Goal: Transaction & Acquisition: Purchase product/service

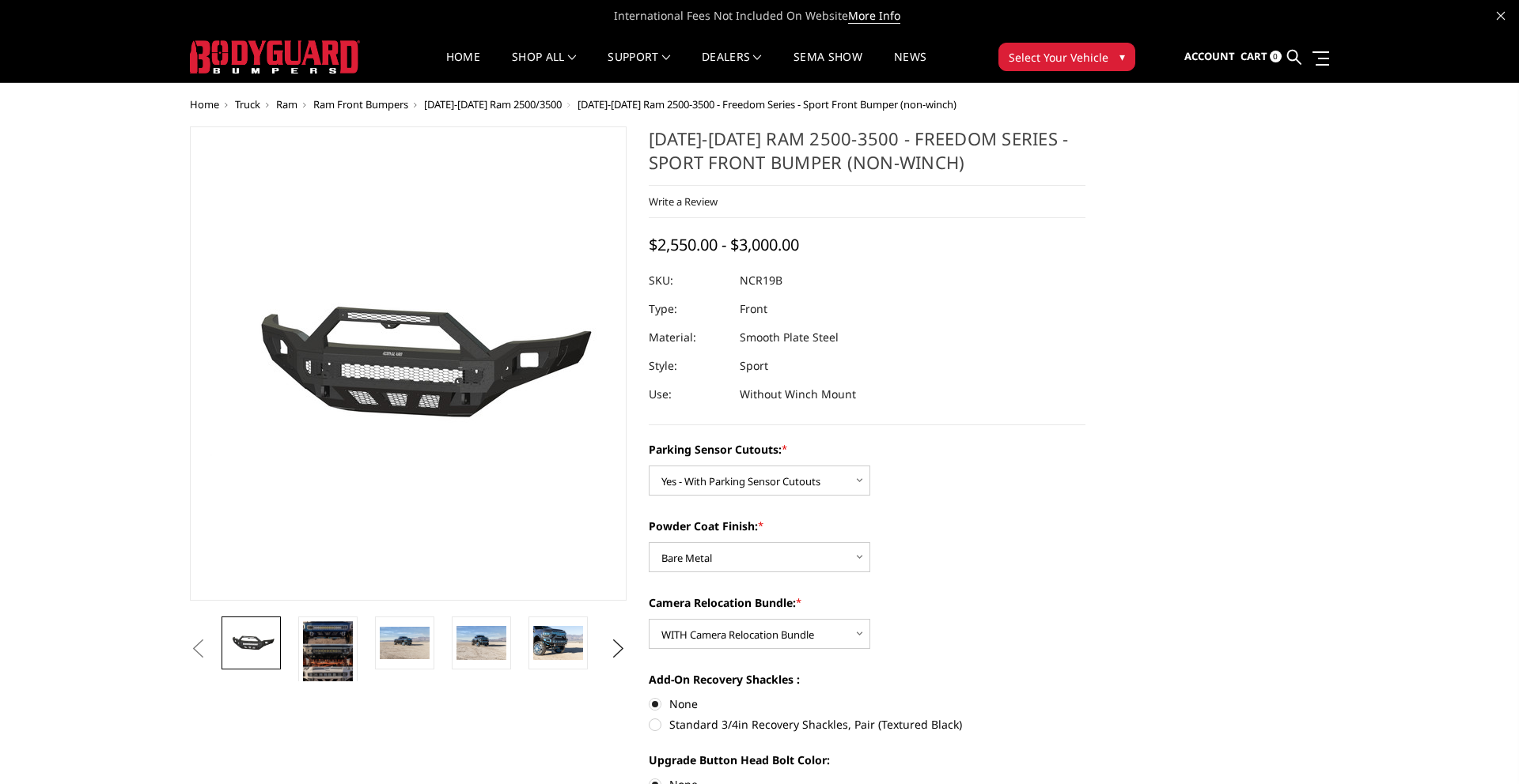
select select "2713"
select select "2714"
select select "2716"
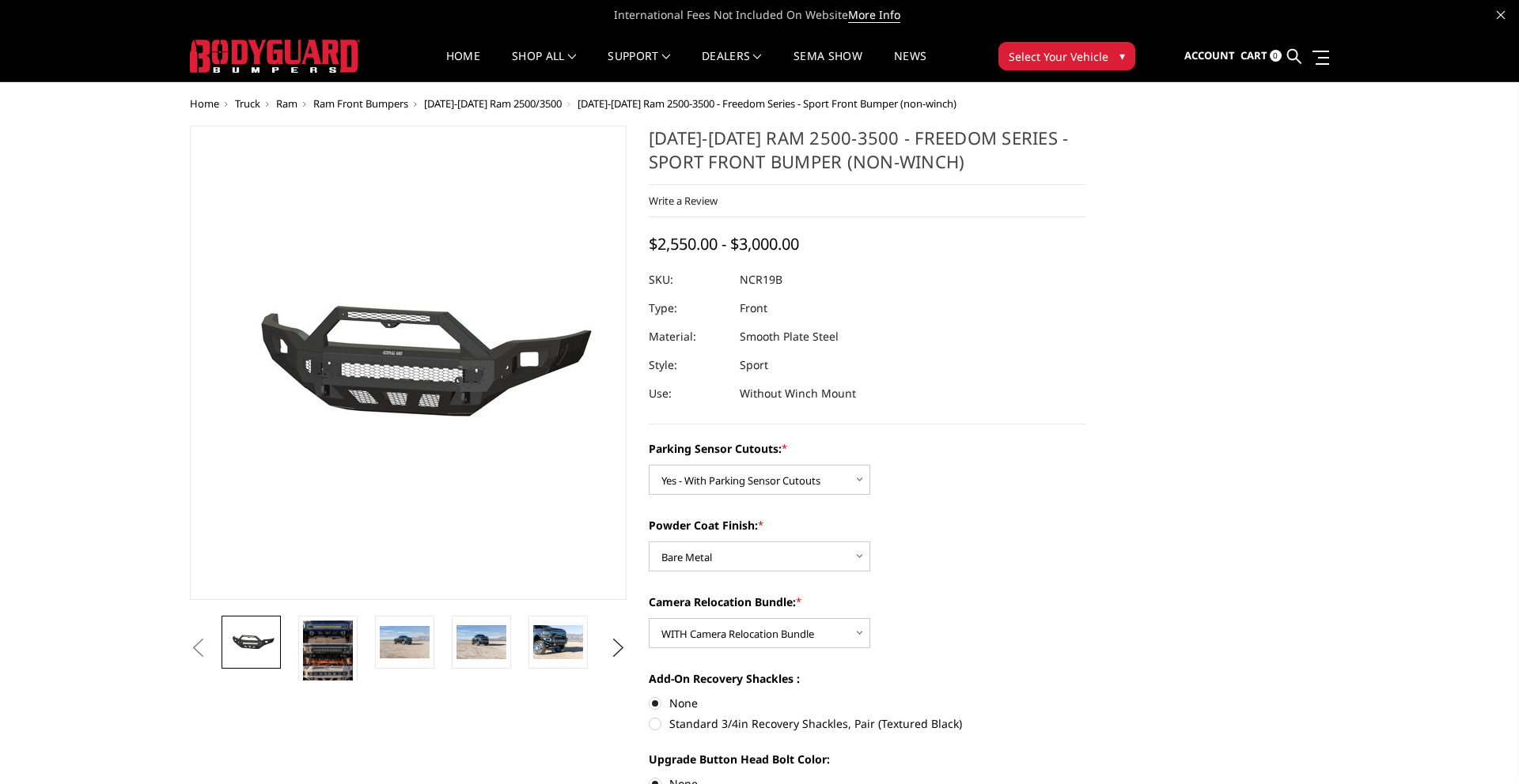
click at [307, 53] on img at bounding box center [274, 56] width 170 height 33
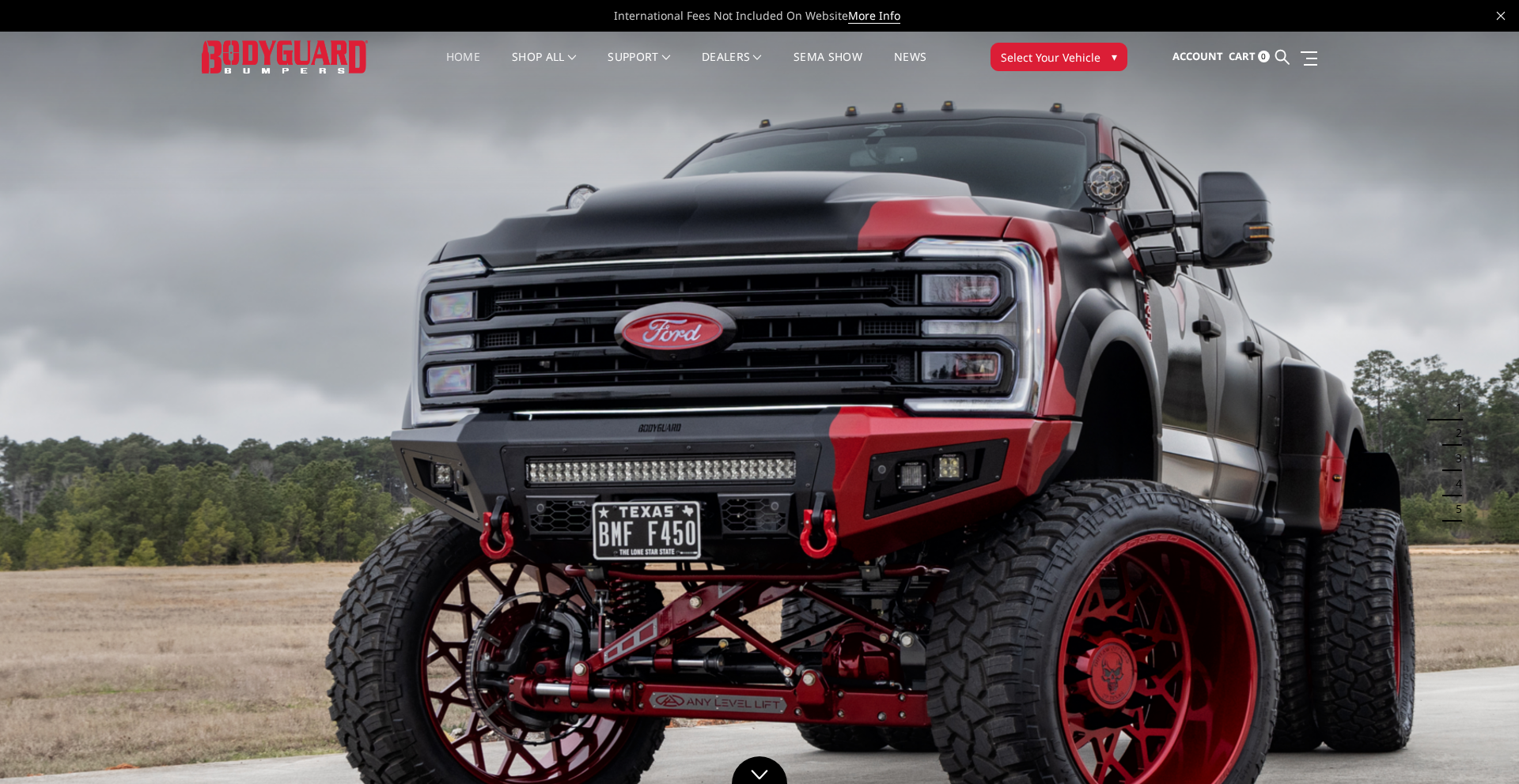
click at [1063, 55] on span "Select Your Vehicle" at bounding box center [1051, 58] width 100 height 17
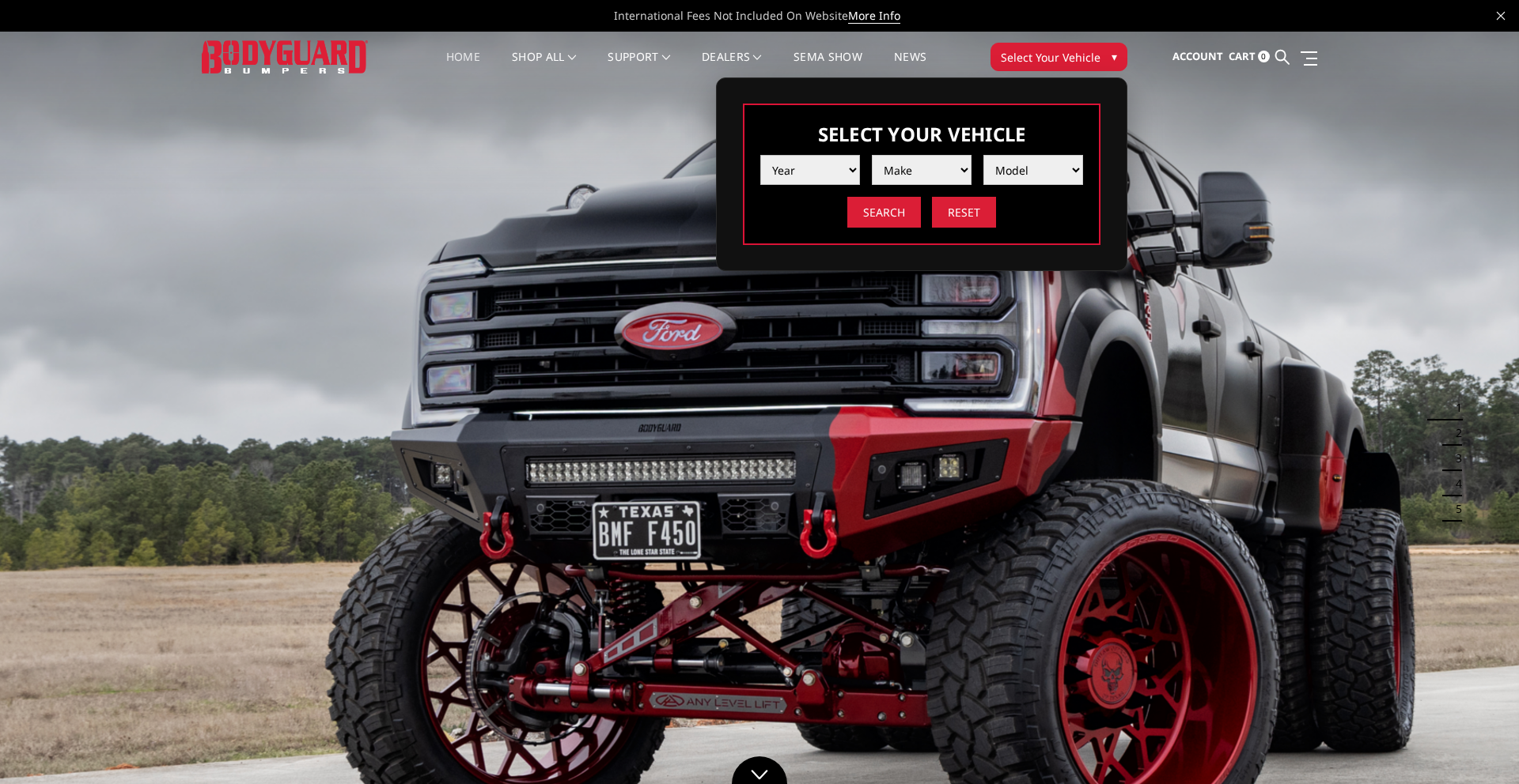
click at [832, 176] on select "Year 2025 2024 2023 2022 2021 2020 2019 2018 2017 2016 2015 2014 2013 2012 2011…" at bounding box center [810, 170] width 100 height 30
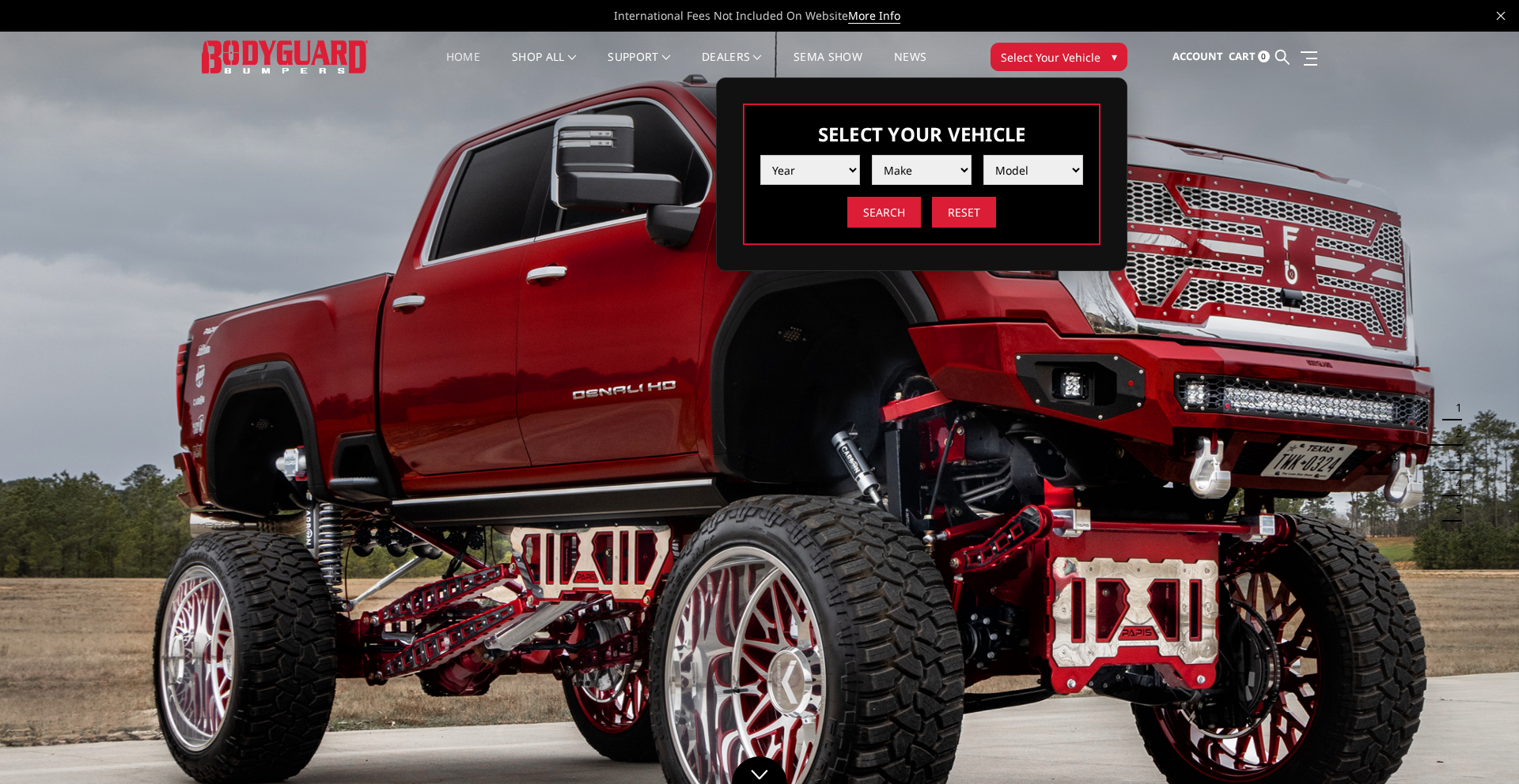
select select "yr_2025"
click at [893, 175] on span at bounding box center [922, 170] width 100 height 24
click at [920, 182] on select "Make Chevrolet Ford GMC Ram Toyota" at bounding box center [922, 170] width 100 height 30
select select "mk_ram"
click at [1030, 176] on select "Model 1500 6-Lug 1500 Rebel 2500 / 3500 4500 / 5500 RHO" at bounding box center [1033, 170] width 100 height 30
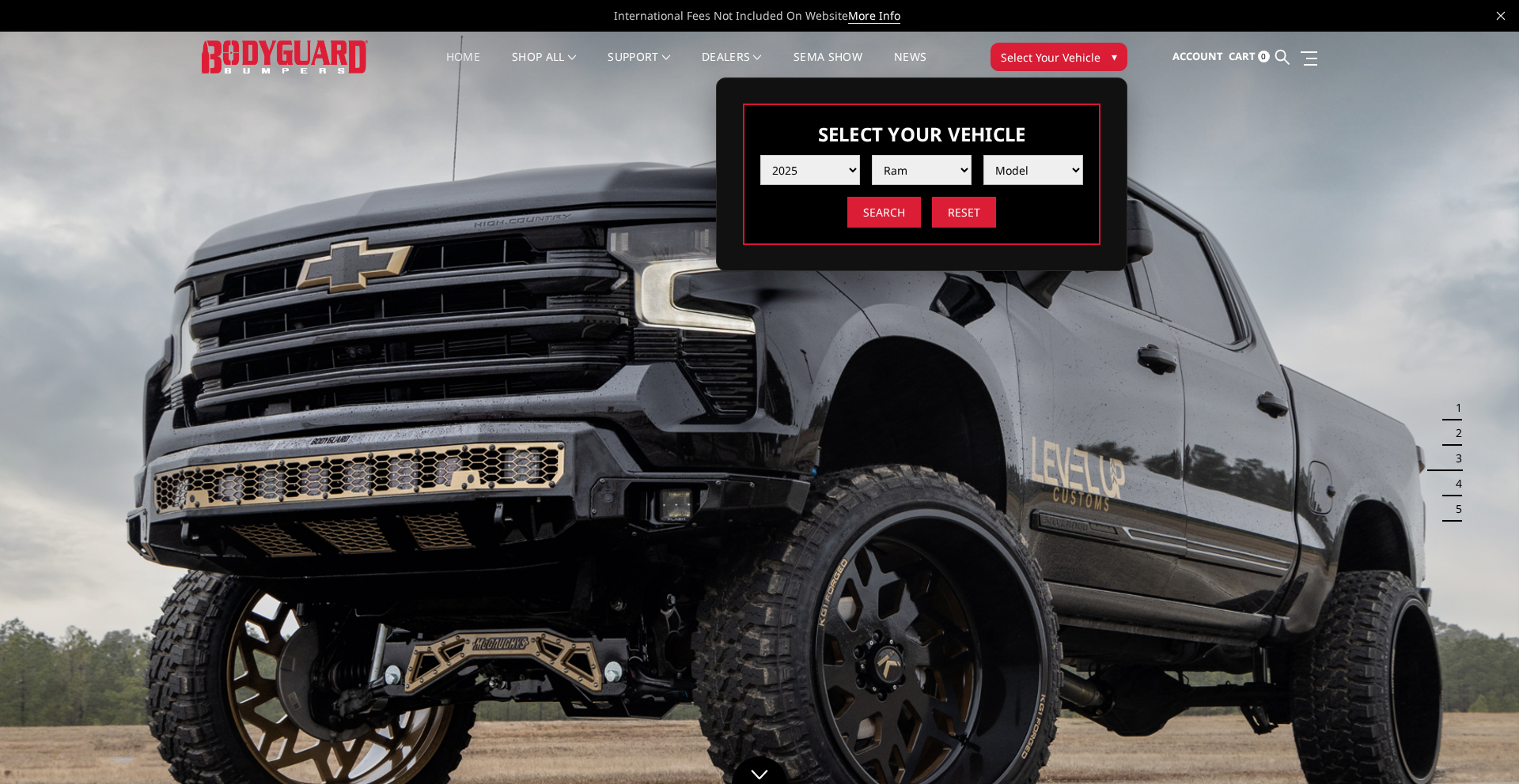
select select "md_2500-3500"
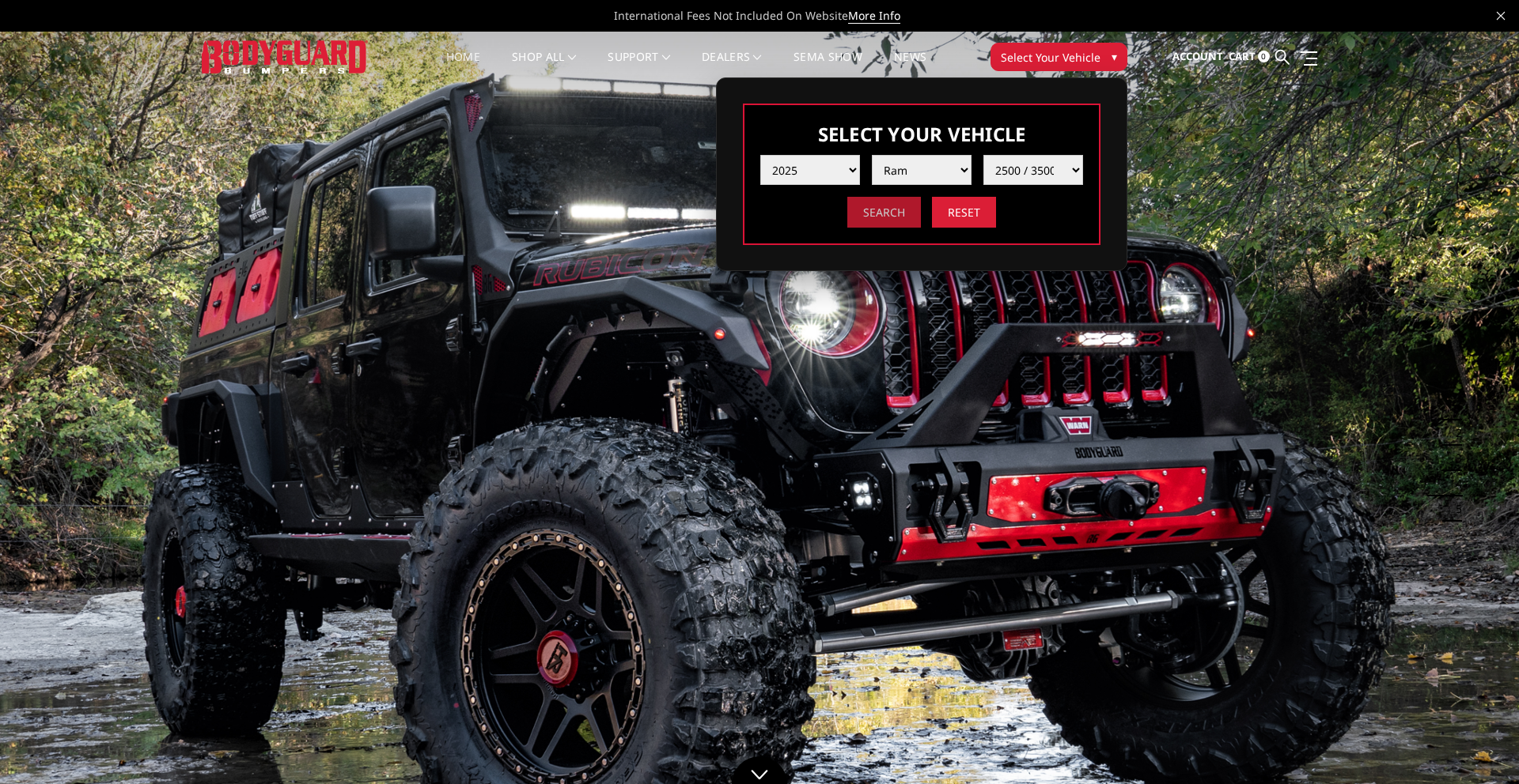
click at [881, 218] on input "Search" at bounding box center [883, 212] width 74 height 30
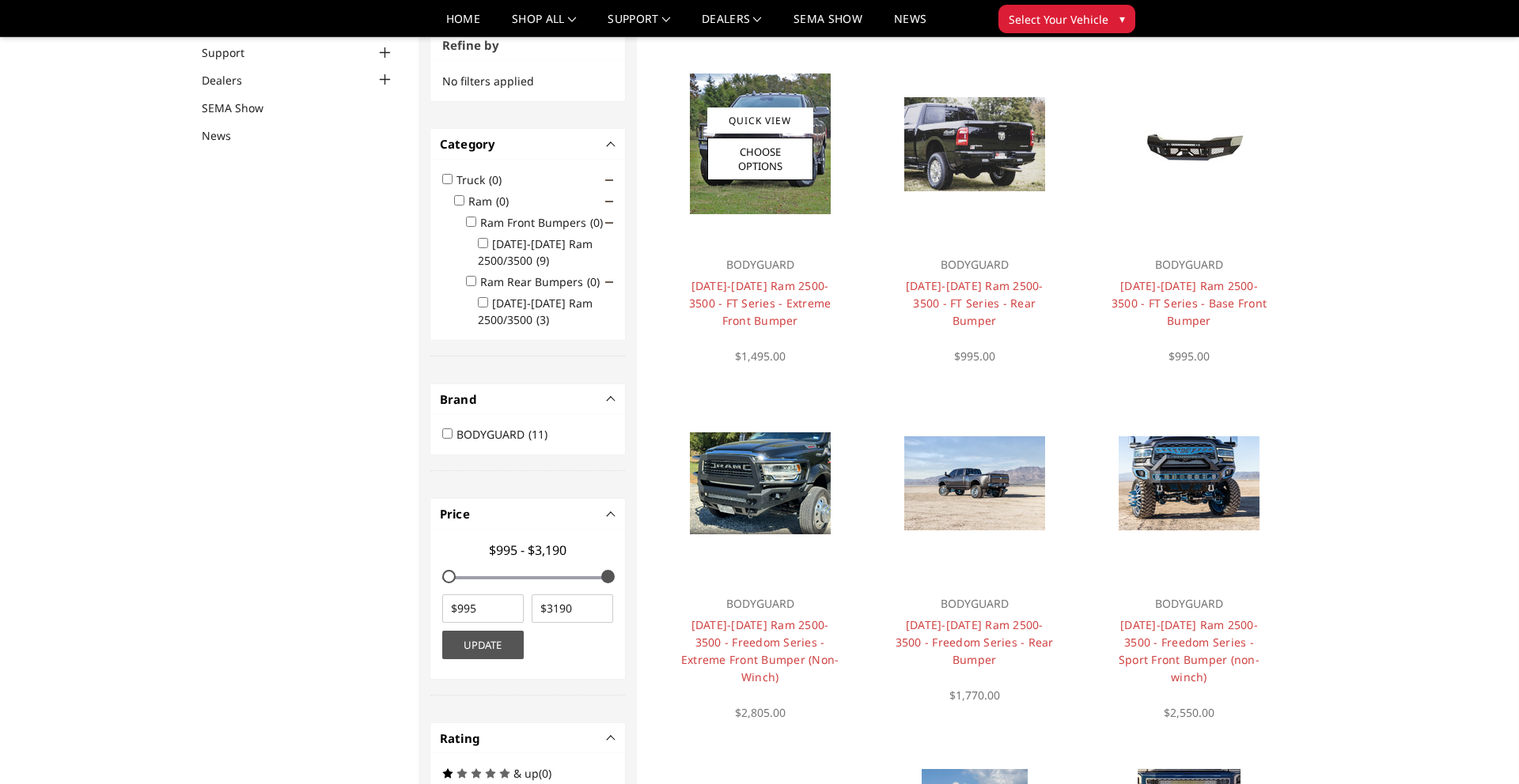
scroll to position [140, 0]
click at [768, 124] on link "Quick View" at bounding box center [760, 121] width 106 height 26
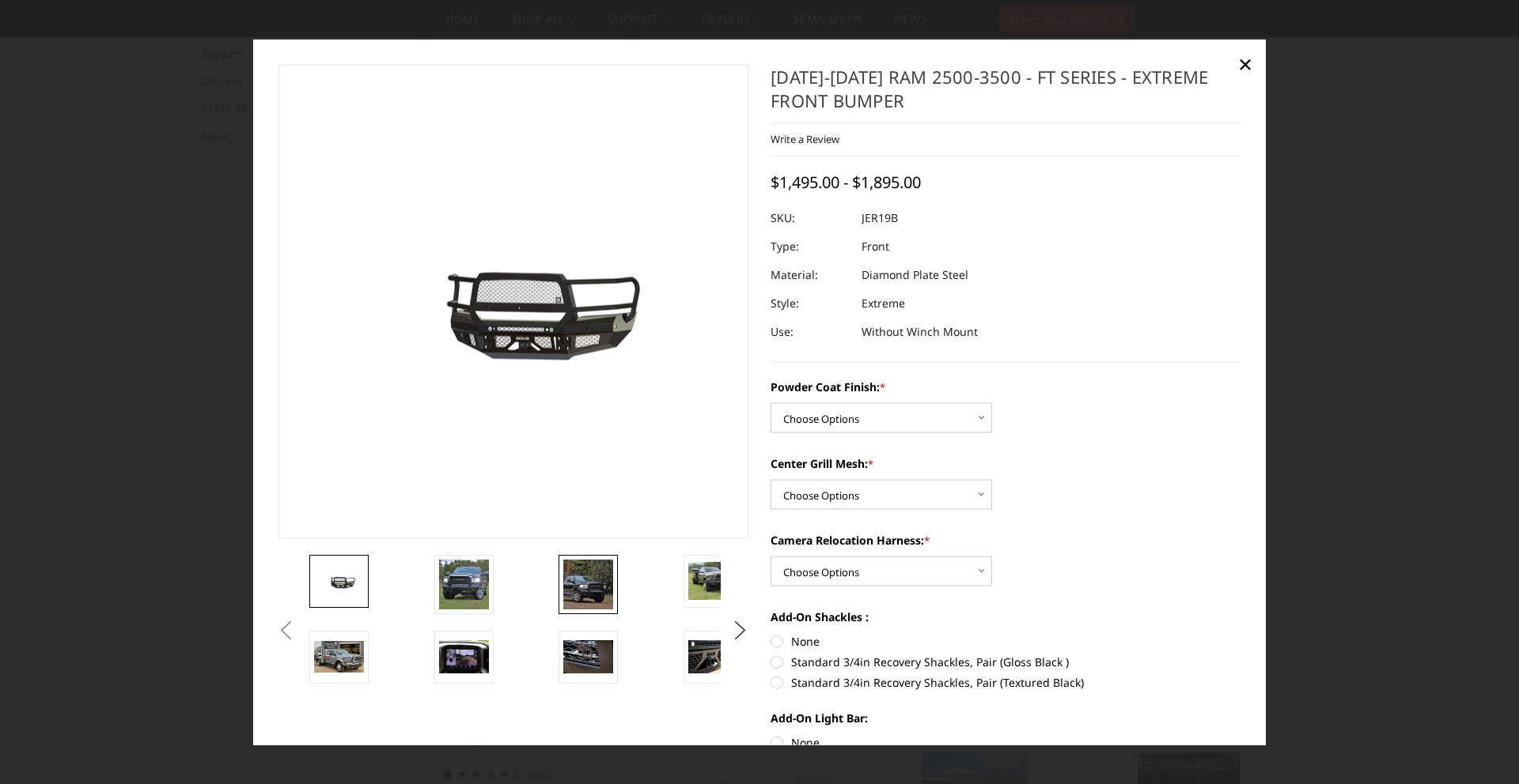
click at [583, 592] on img at bounding box center [588, 584] width 50 height 50
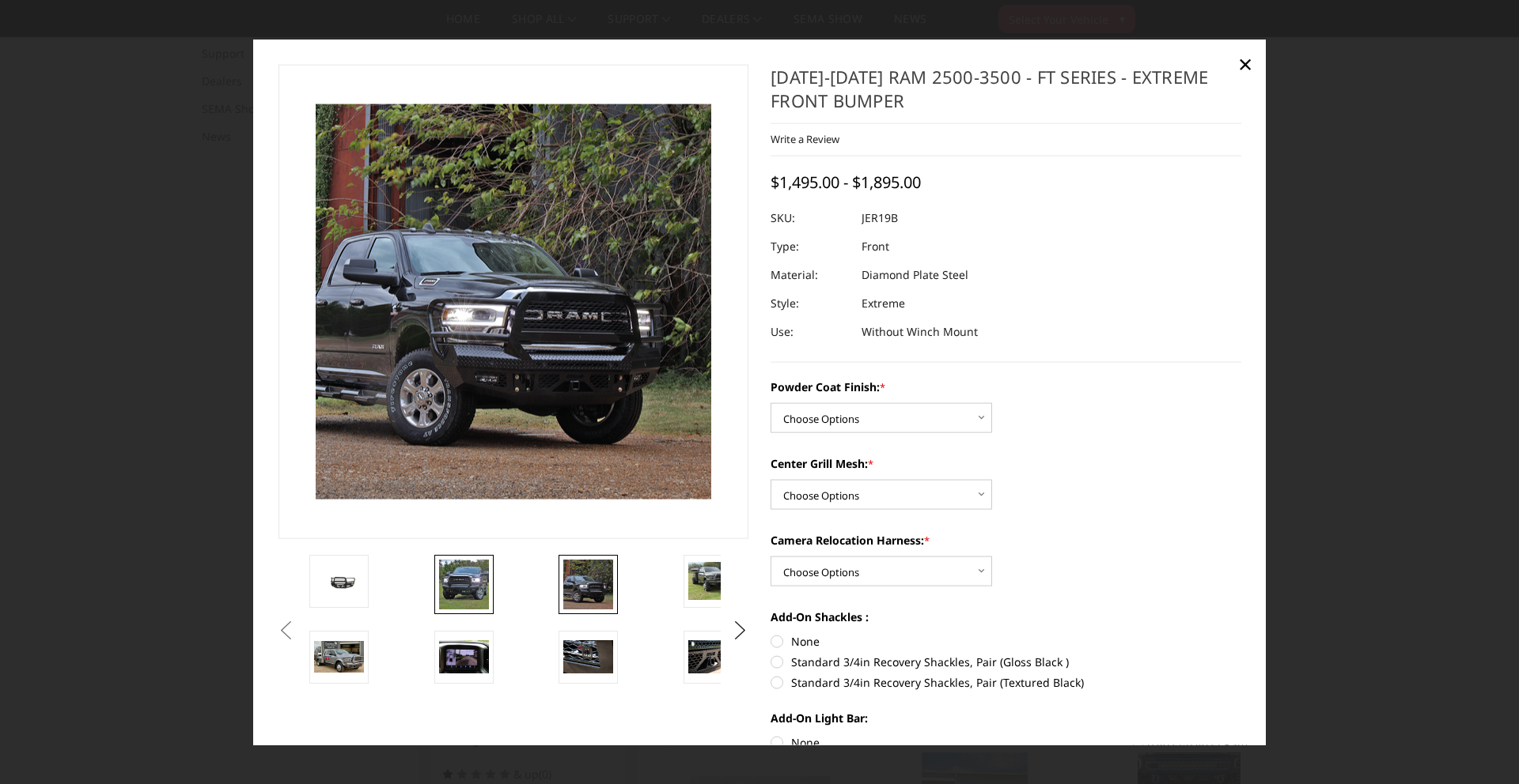
click at [477, 554] on link at bounding box center [464, 584] width 59 height 59
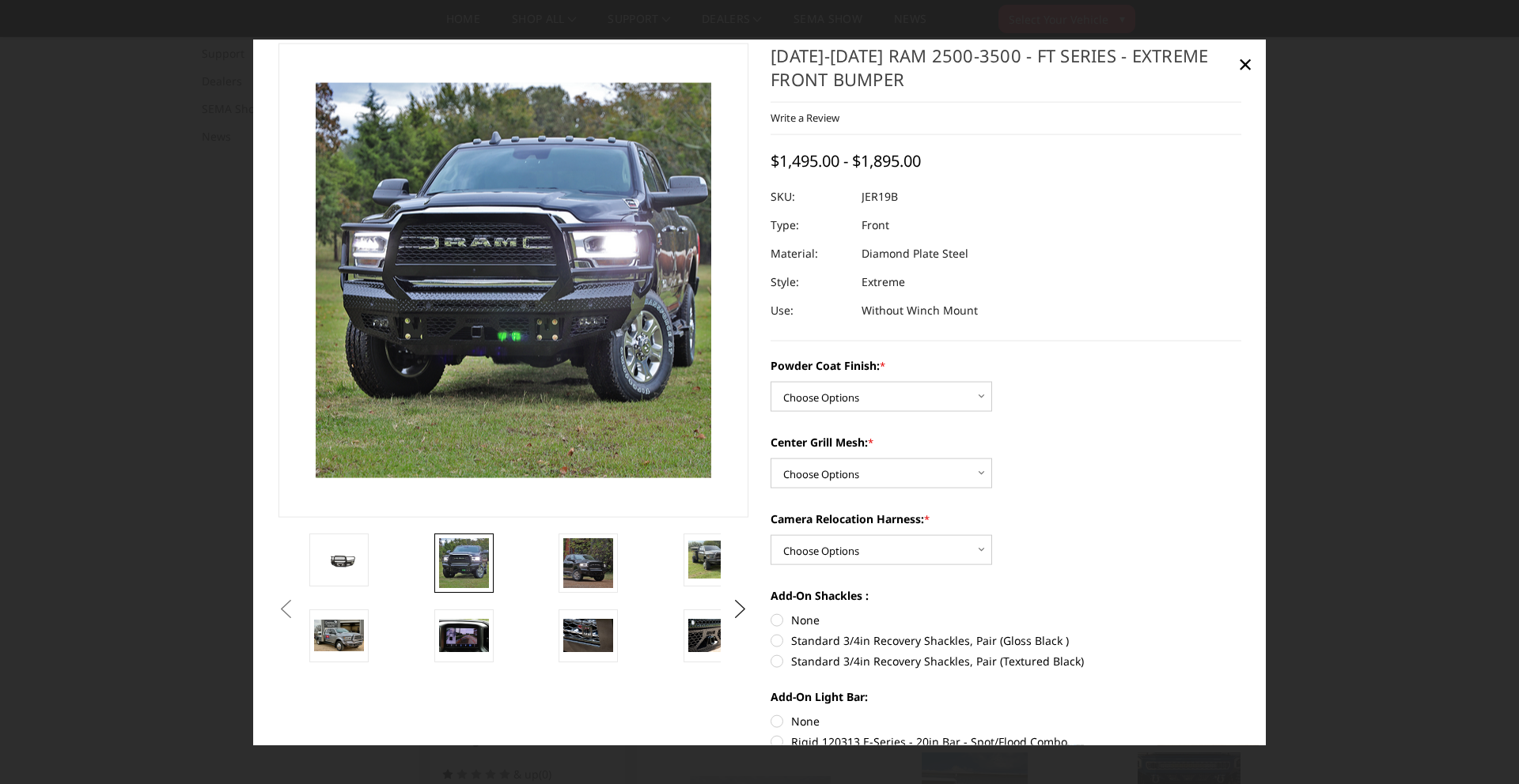
scroll to position [0, 0]
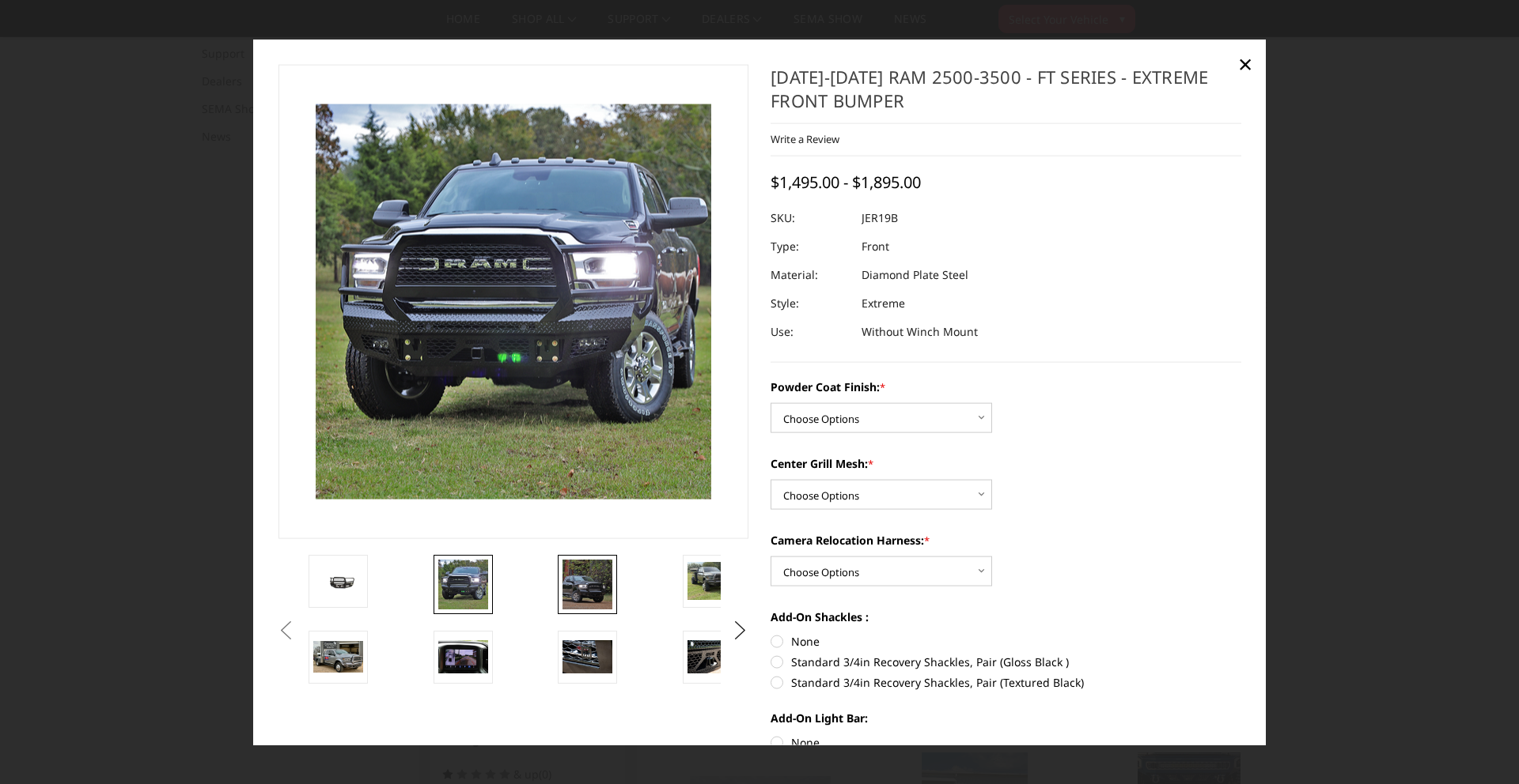
click at [584, 583] on img at bounding box center [587, 584] width 50 height 50
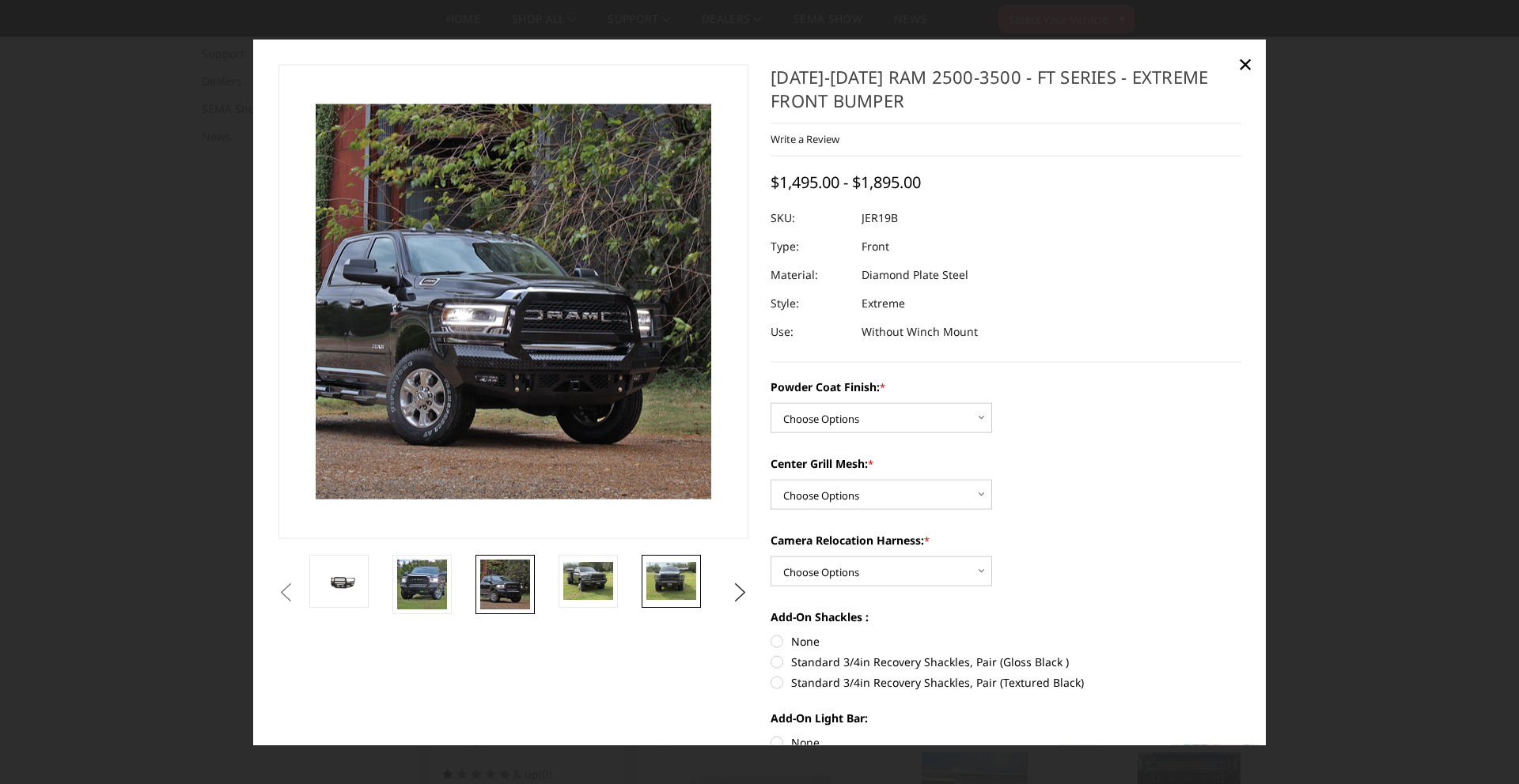
click at [669, 577] on img at bounding box center [671, 581] width 50 height 37
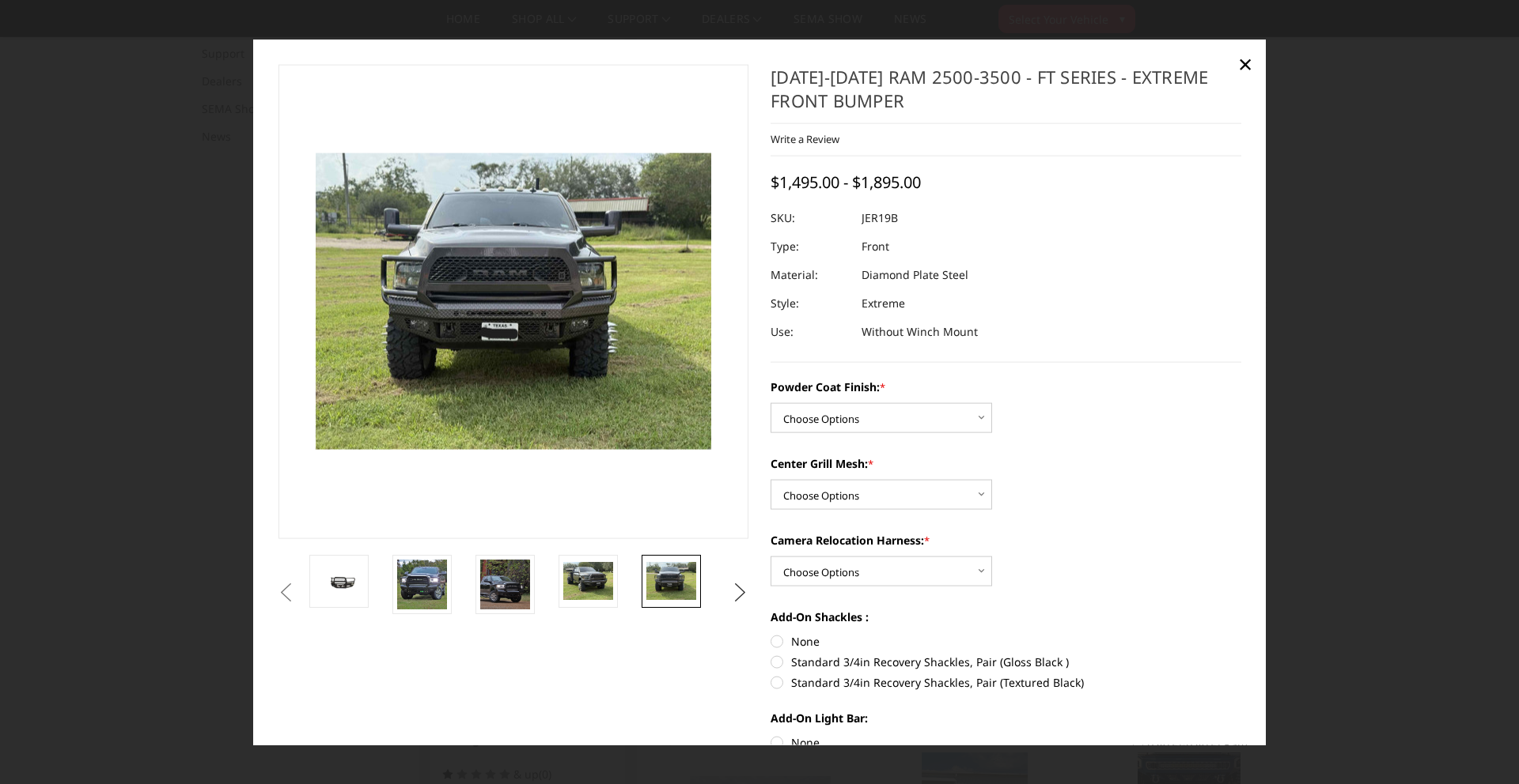
click at [745, 588] on button "Next" at bounding box center [740, 592] width 24 height 24
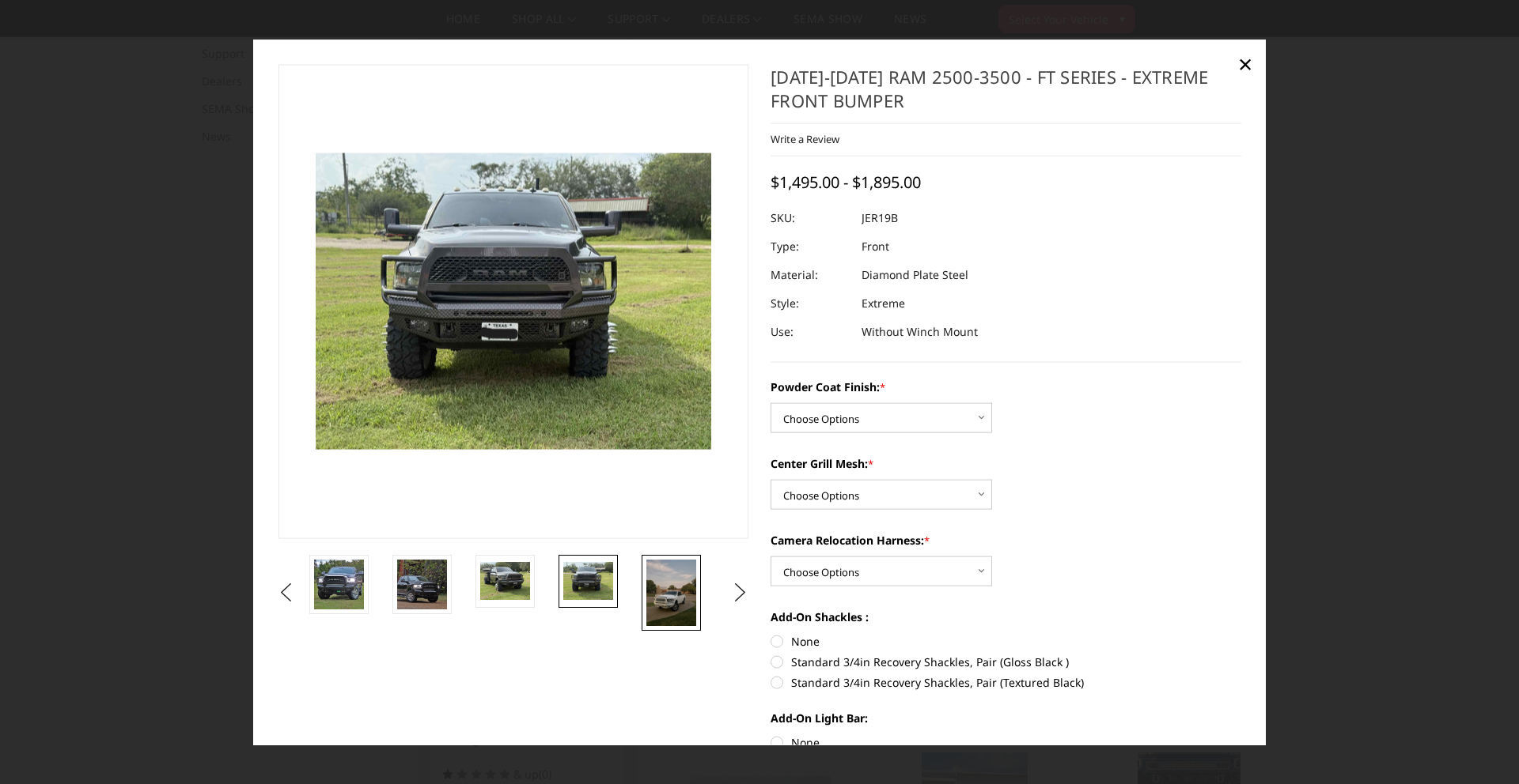
click at [675, 589] on img at bounding box center [671, 592] width 50 height 67
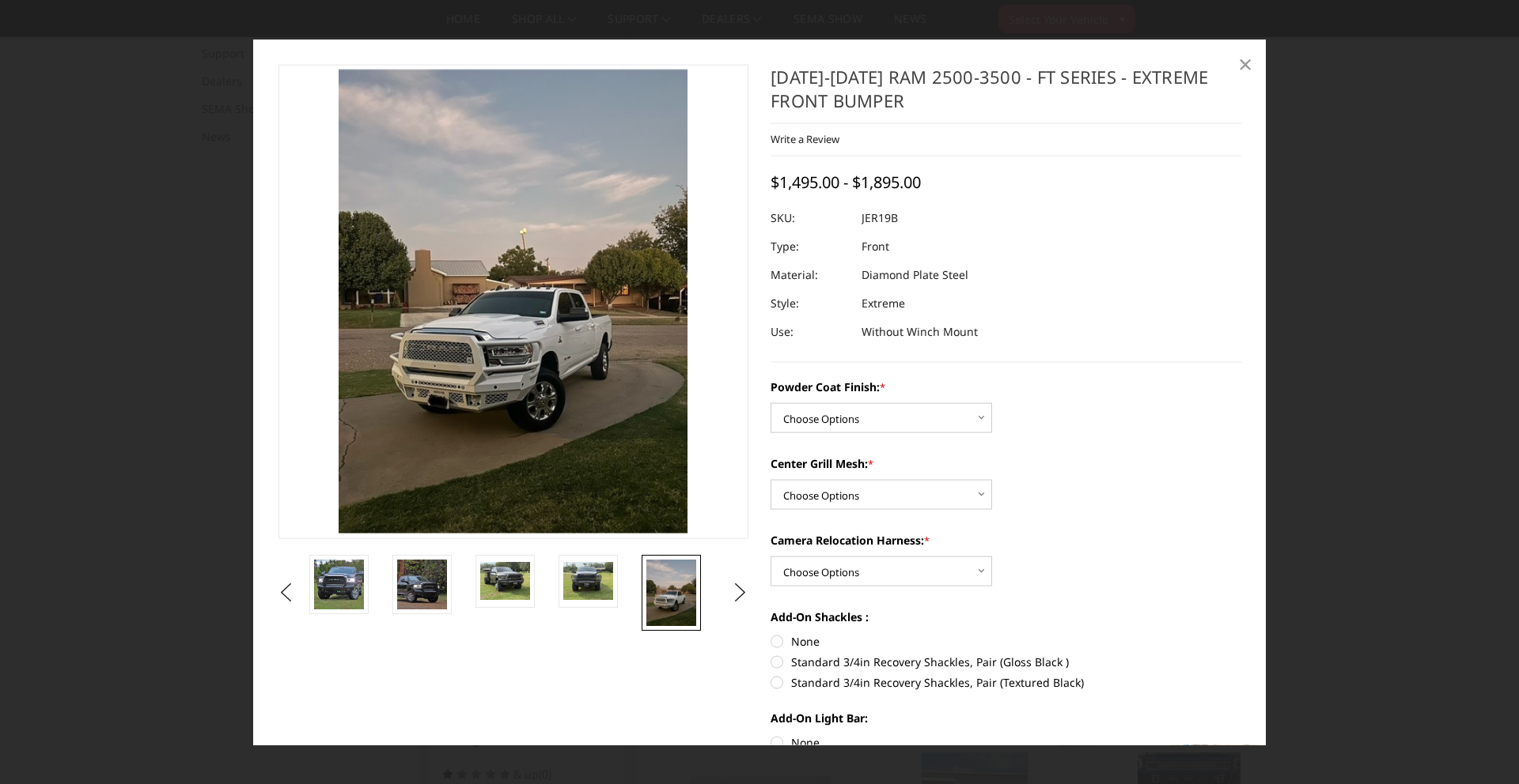
click at [1247, 60] on span "×" at bounding box center [1245, 63] width 14 height 34
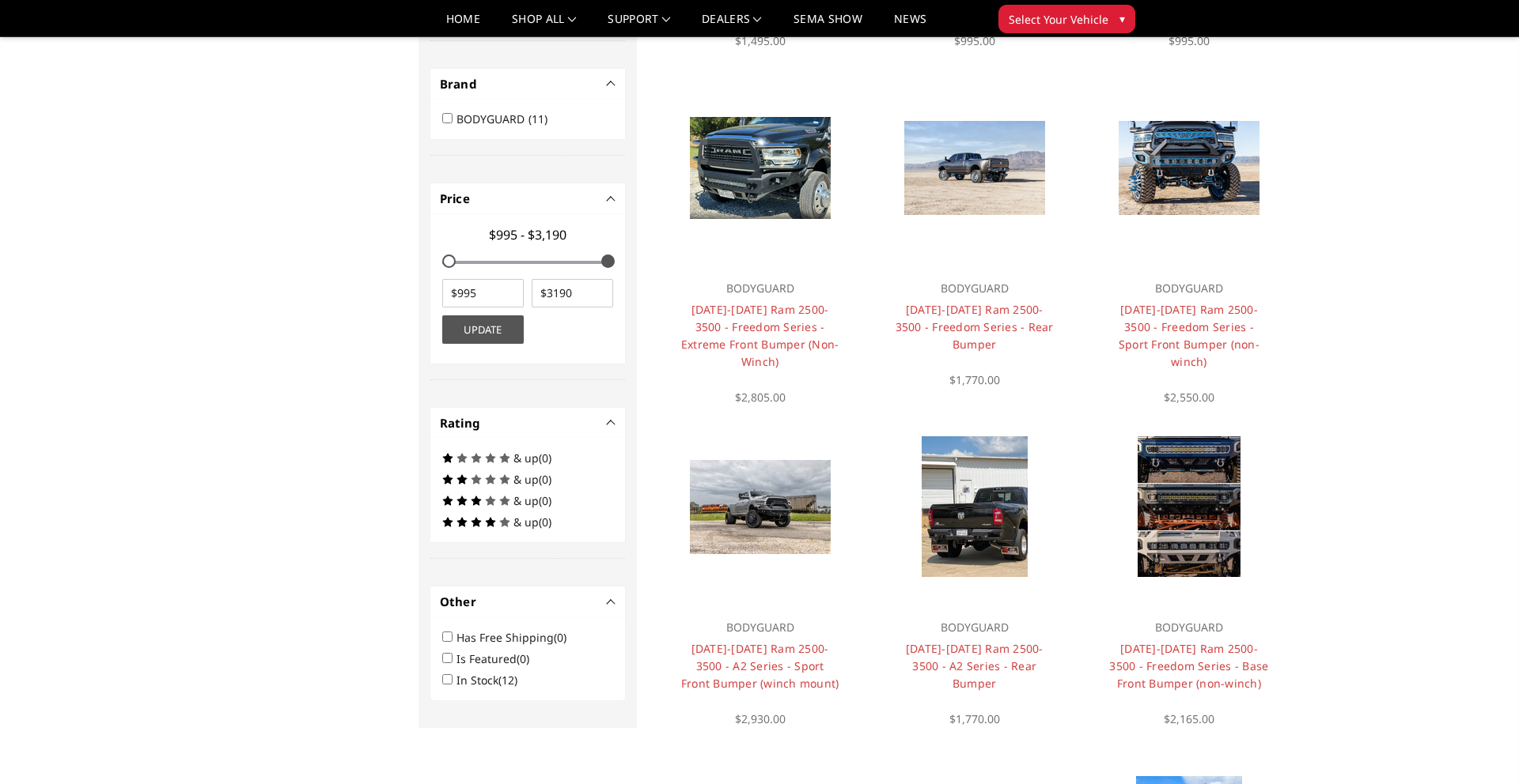
scroll to position [459, 0]
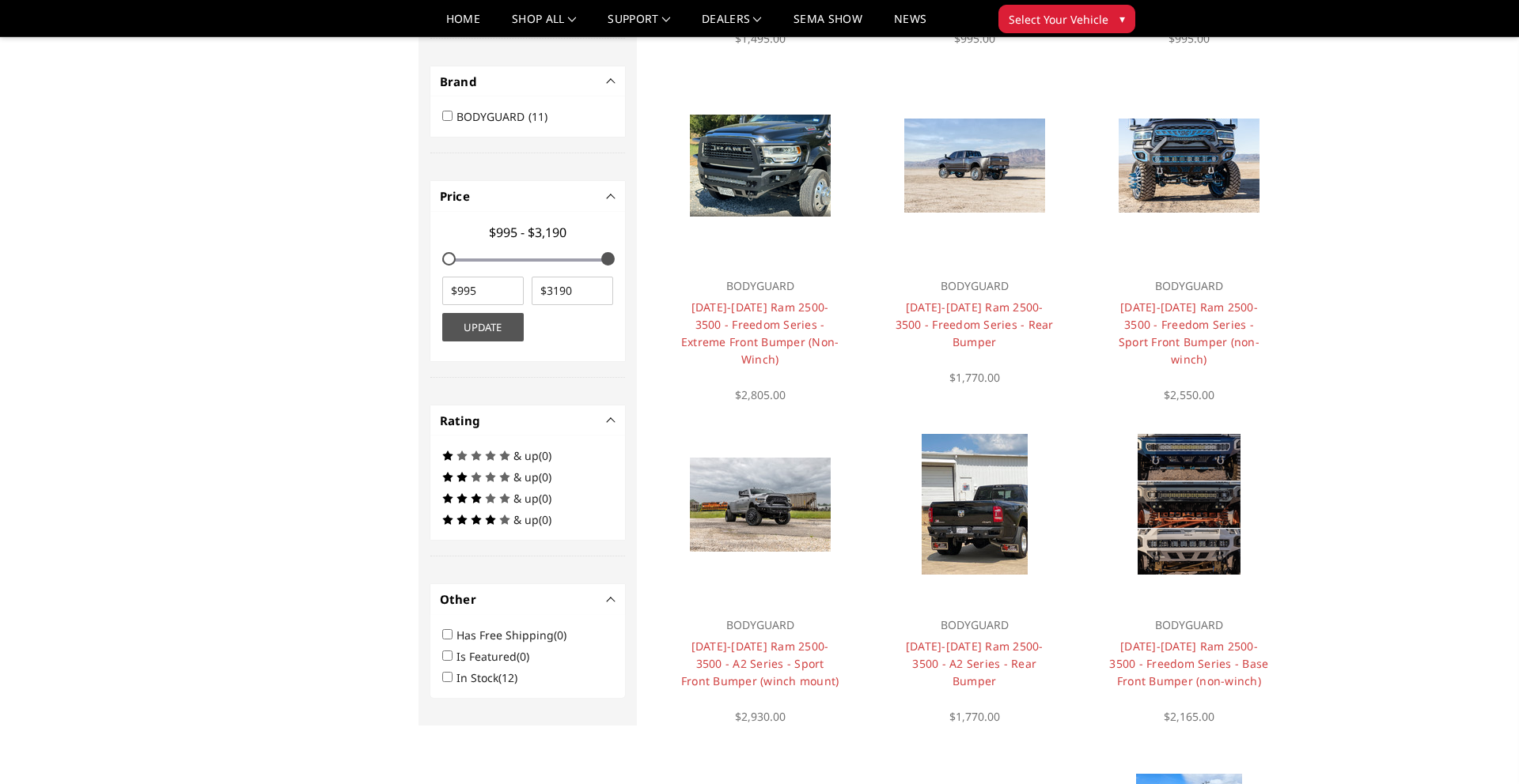
click at [786, 488] on link "Quick View" at bounding box center [760, 501] width 106 height 26
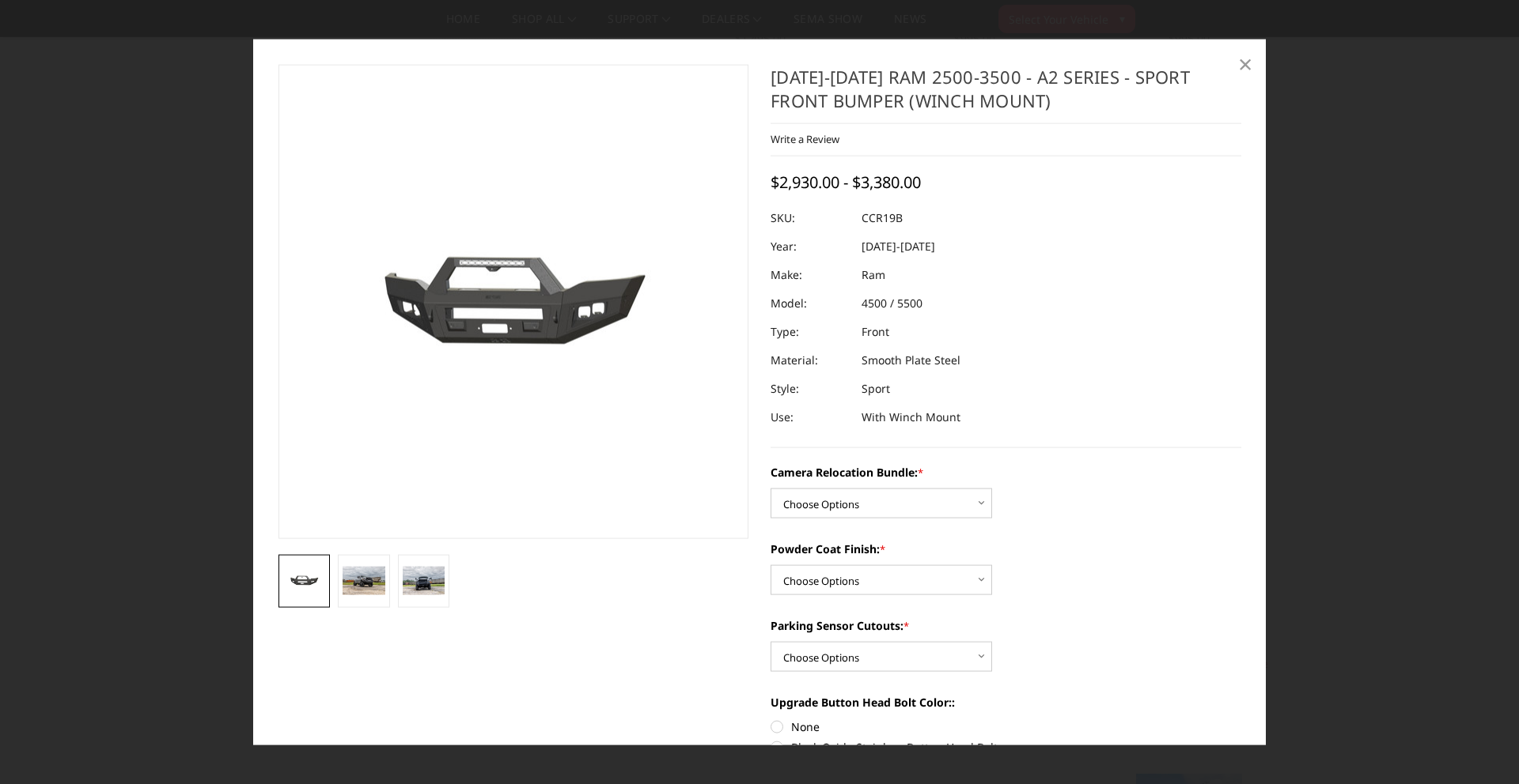
click at [1241, 63] on span "×" at bounding box center [1245, 63] width 14 height 34
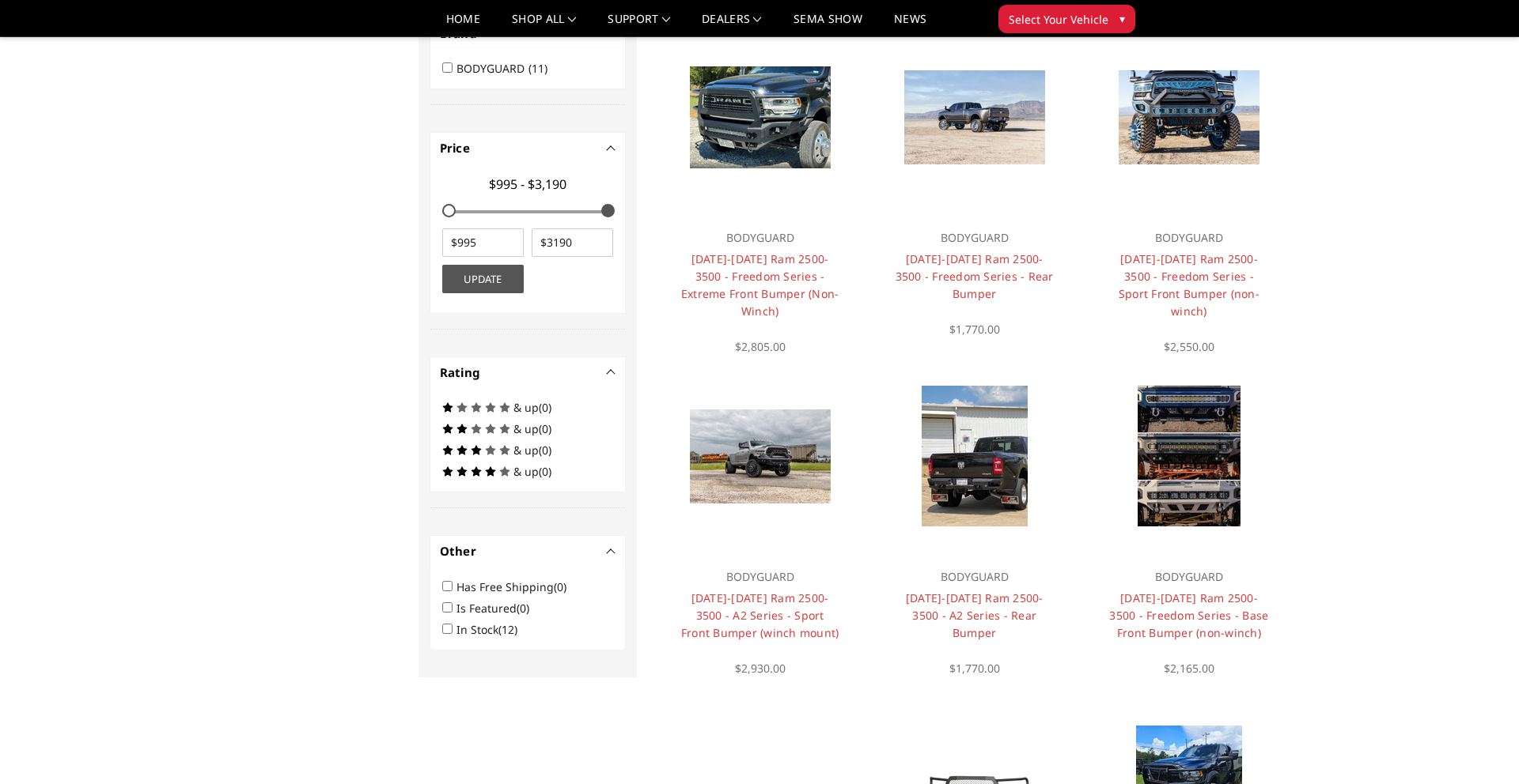
scroll to position [477, 0]
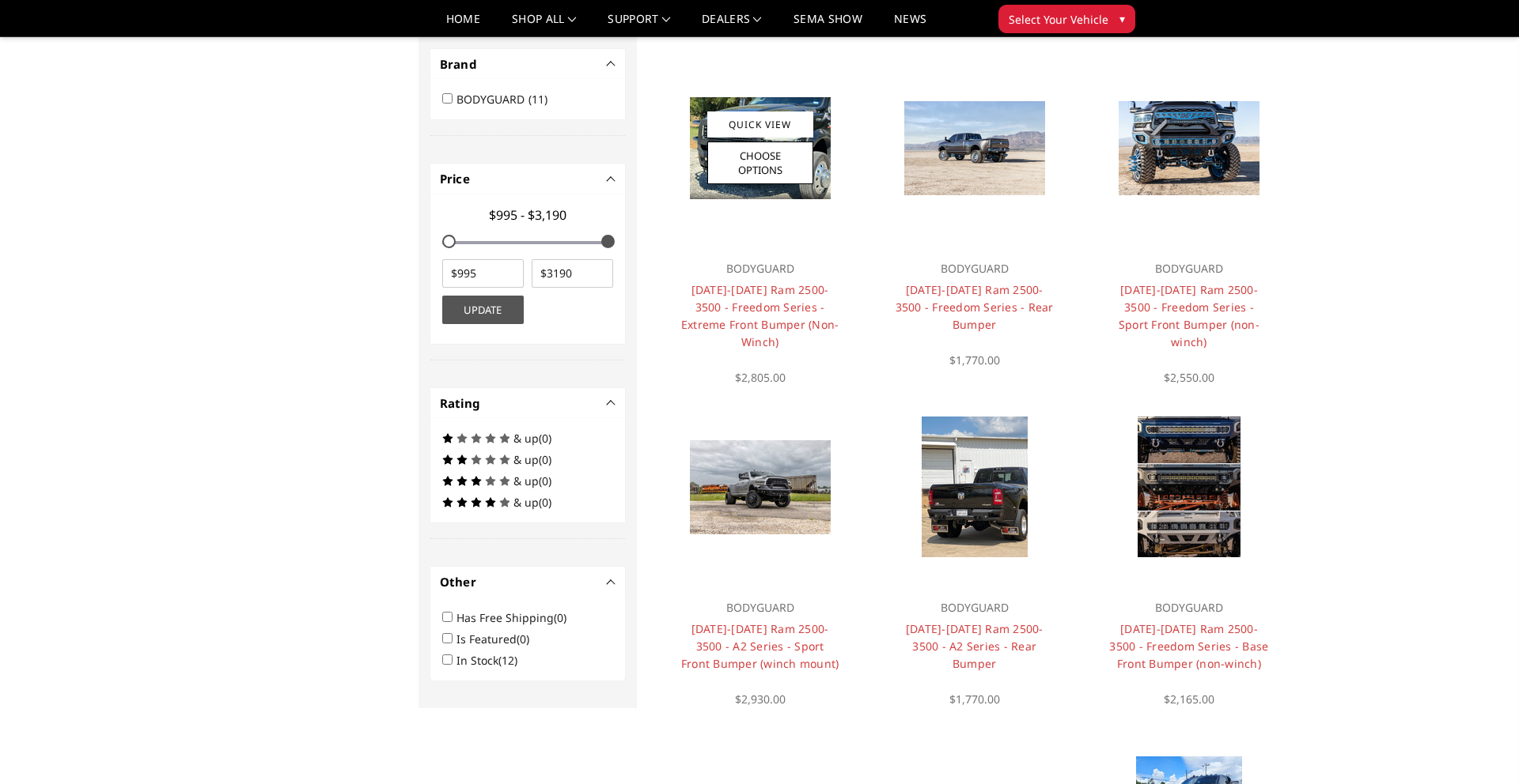
drag, startPoint x: 752, startPoint y: 342, endPoint x: 756, endPoint y: 332, distance: 10.8
click at [752, 342] on div "BODYGUARD 2019-2025 Ram 2500-3500 - Freedom Series - Extreme Front Bumper (Non-…" at bounding box center [759, 315] width 190 height 142
click at [767, 307] on link "[DATE]-[DATE] Ram 2500-3500 - Freedom Series - Extreme Front Bumper (Non-Winch)" at bounding box center [760, 315] width 158 height 67
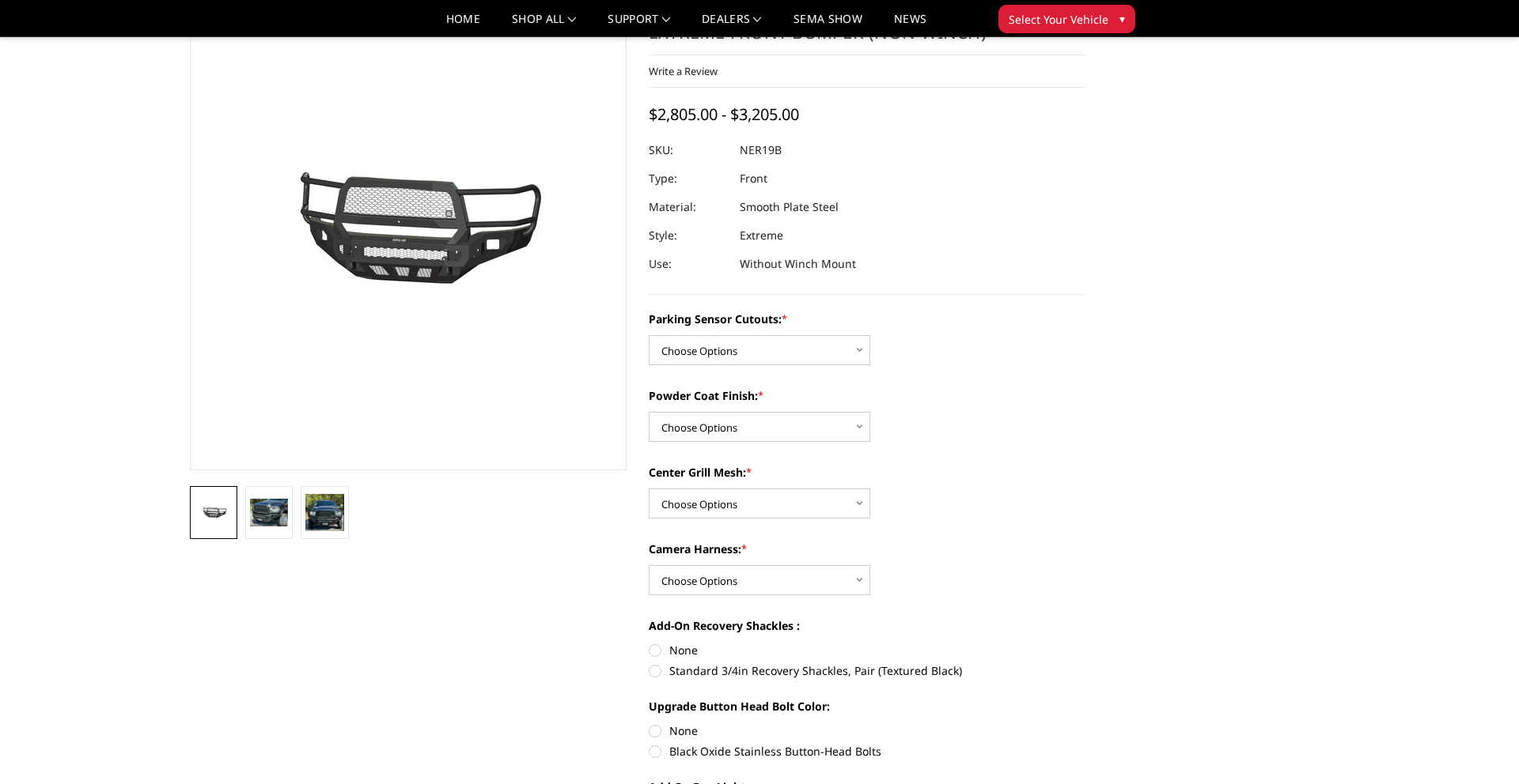
scroll to position [83, 0]
click at [840, 351] on select "Choose Options No - Without Parking Sensor Cutouts Yes - With Parking Sensor Cu…" at bounding box center [760, 351] width 222 height 30
select select "2701"
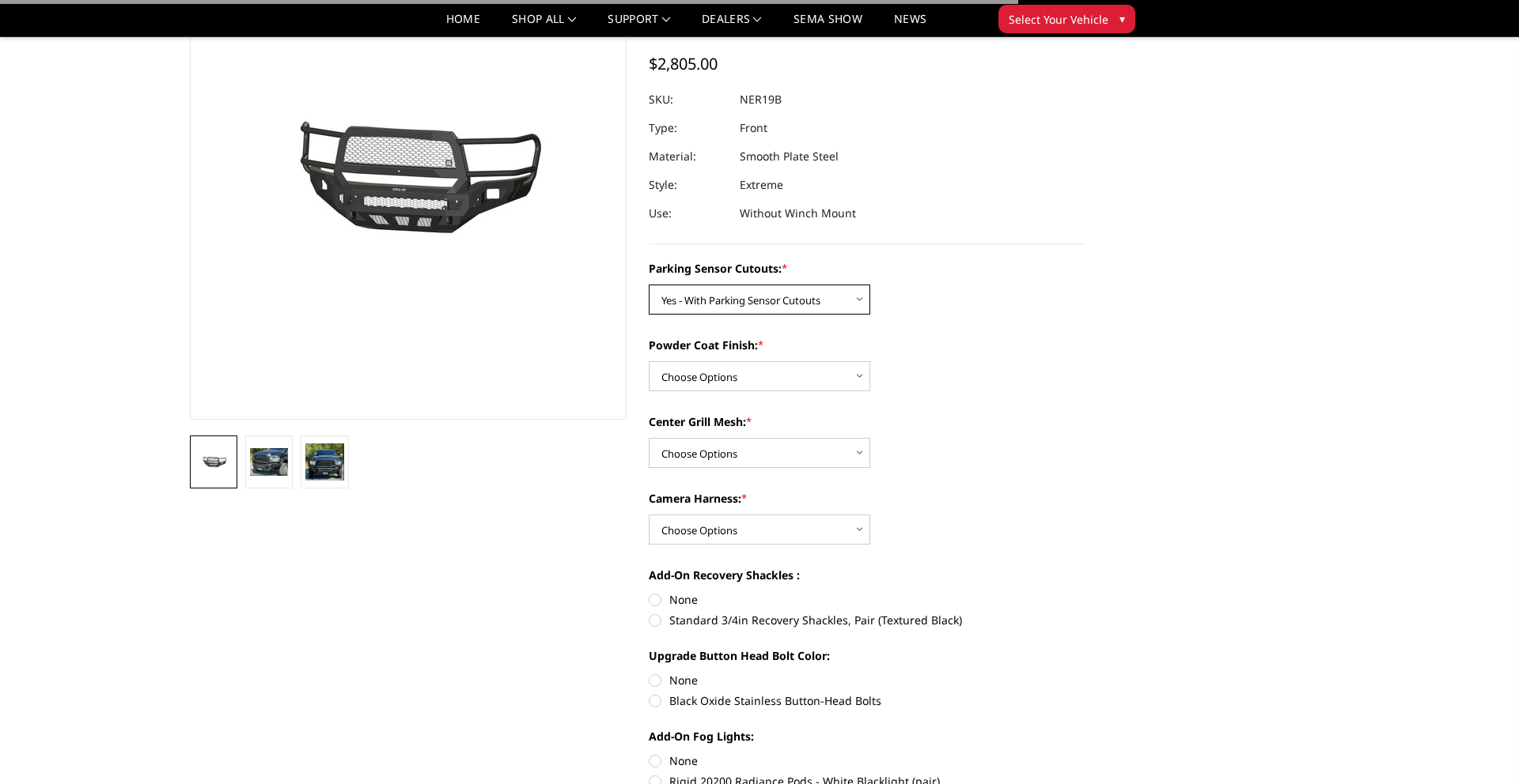
scroll to position [155, 0]
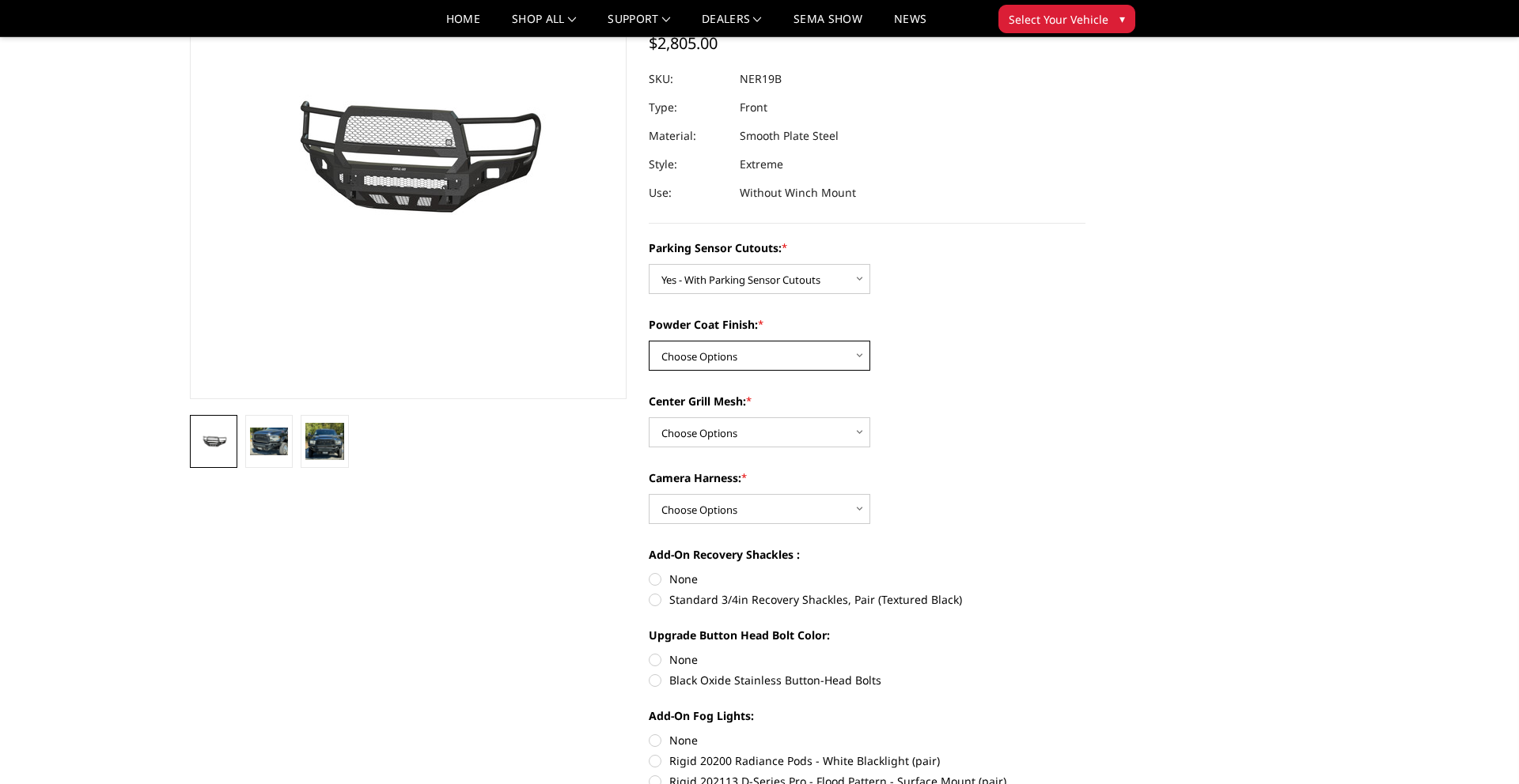
click at [841, 358] on select "Choose Options Bare Metal Texture Black Powder Coat" at bounding box center [760, 356] width 222 height 30
select select "2703"
click at [798, 423] on select "Choose Options With Center Grill Mesh Without Center Grill Mesh" at bounding box center [760, 433] width 222 height 30
click at [278, 442] on img at bounding box center [268, 441] width 38 height 28
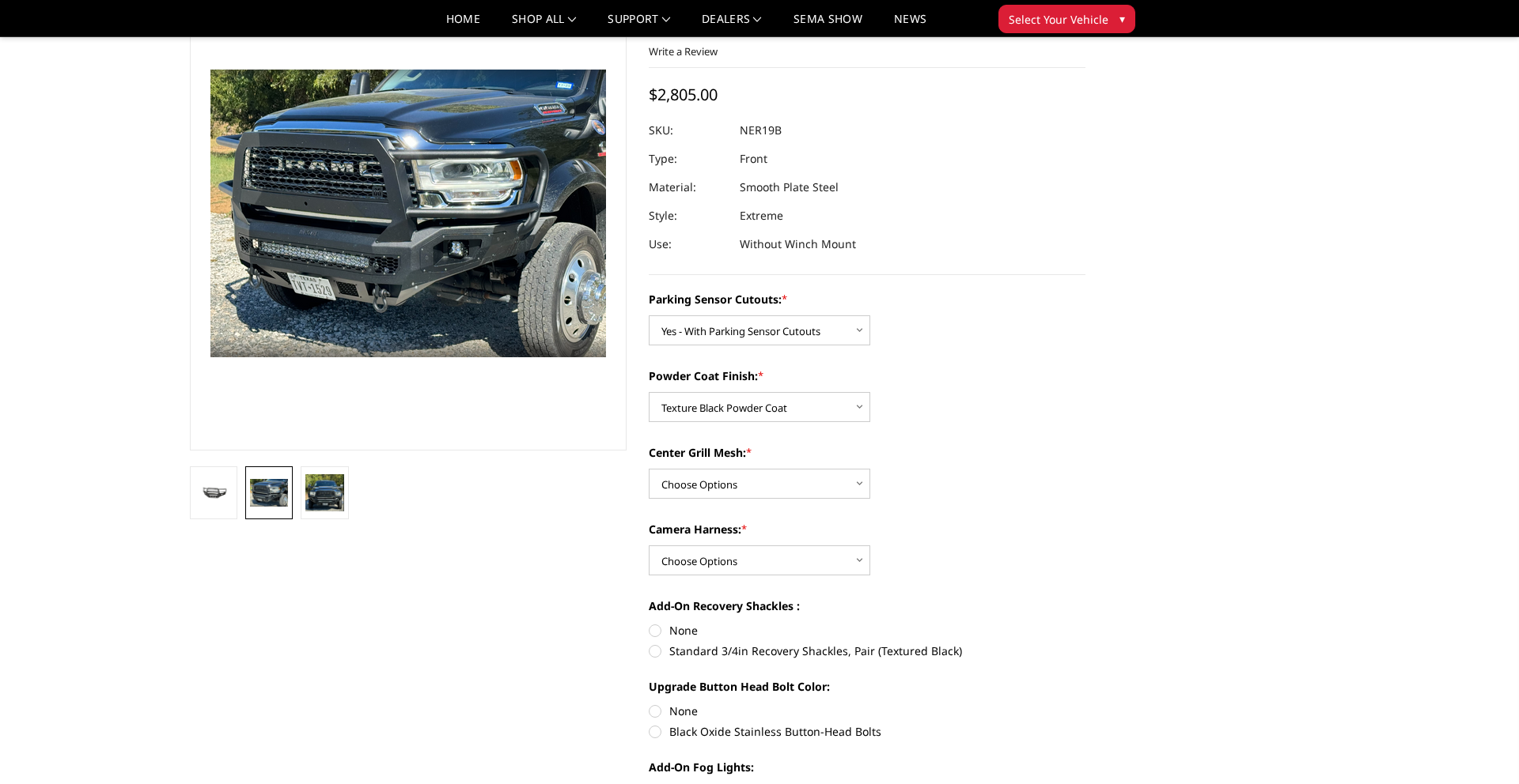
scroll to position [103, 0]
click at [318, 499] on img at bounding box center [324, 493] width 38 height 37
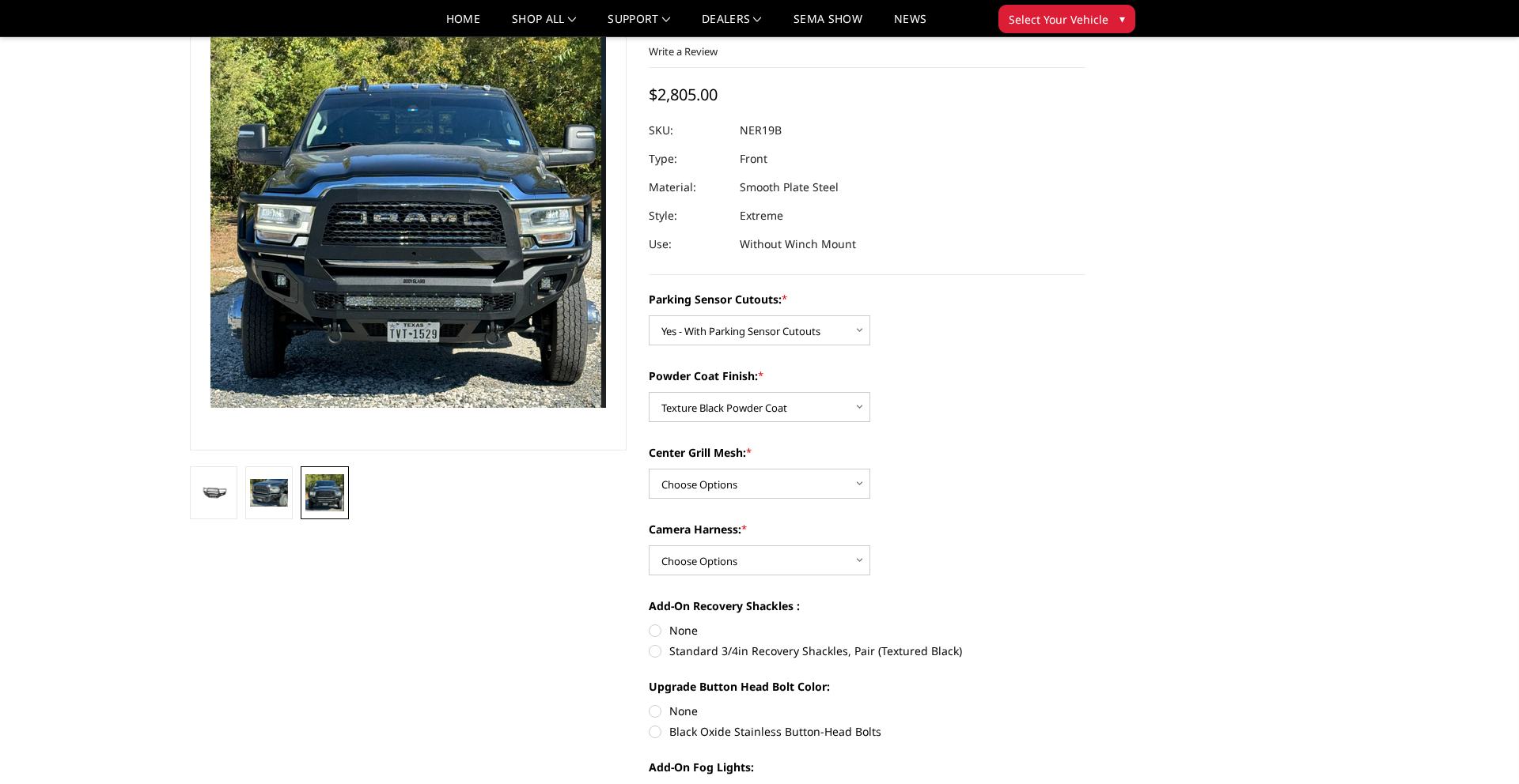
scroll to position [54, 0]
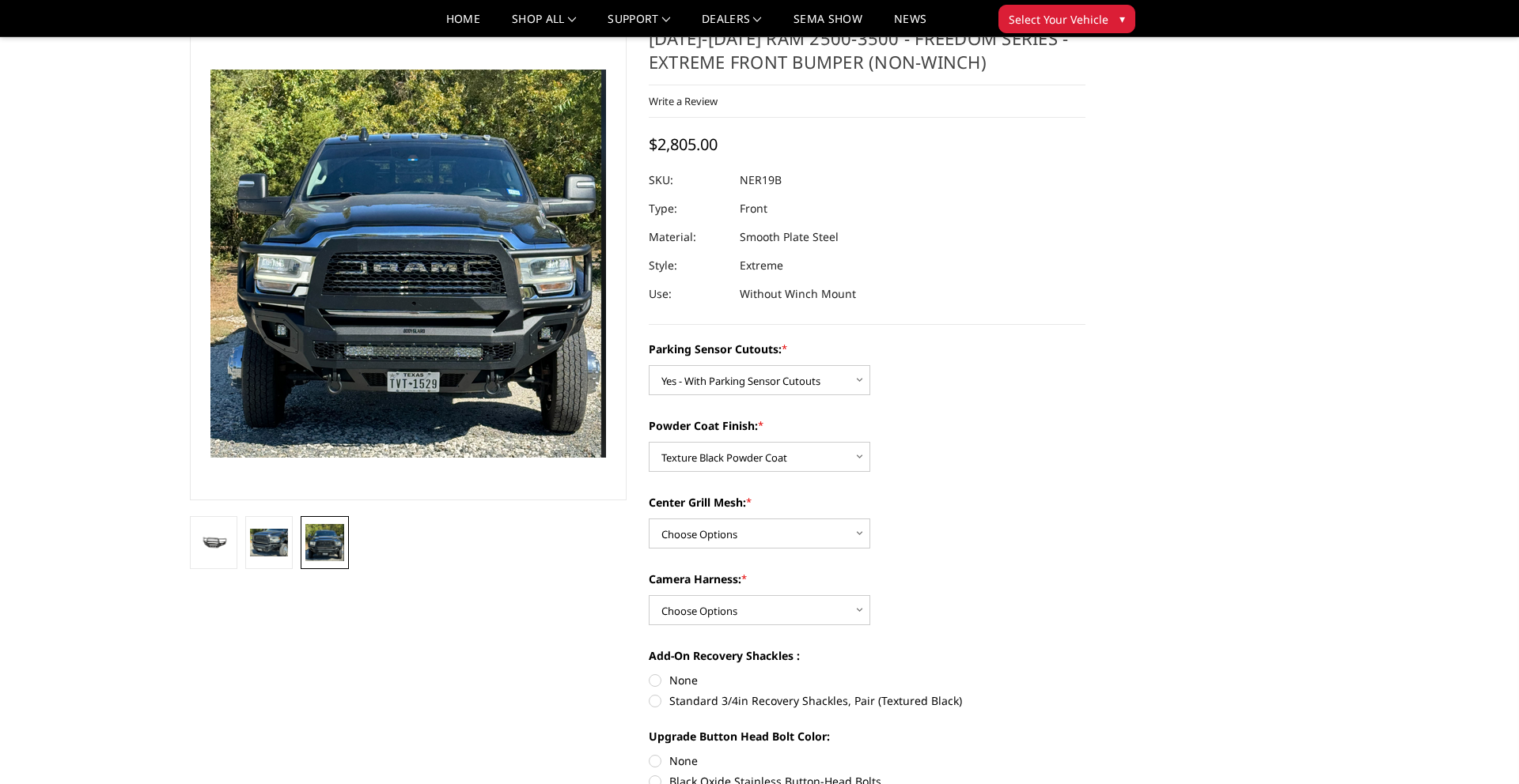
click at [726, 509] on label "Center Grill Mesh: *" at bounding box center [867, 502] width 437 height 17
click at [726, 518] on select "Choose Options With Center Grill Mesh Without Center Grill Mesh" at bounding box center [760, 534] width 222 height 30
click at [729, 519] on select "Choose Options With Center Grill Mesh Without Center Grill Mesh" at bounding box center [760, 534] width 222 height 30
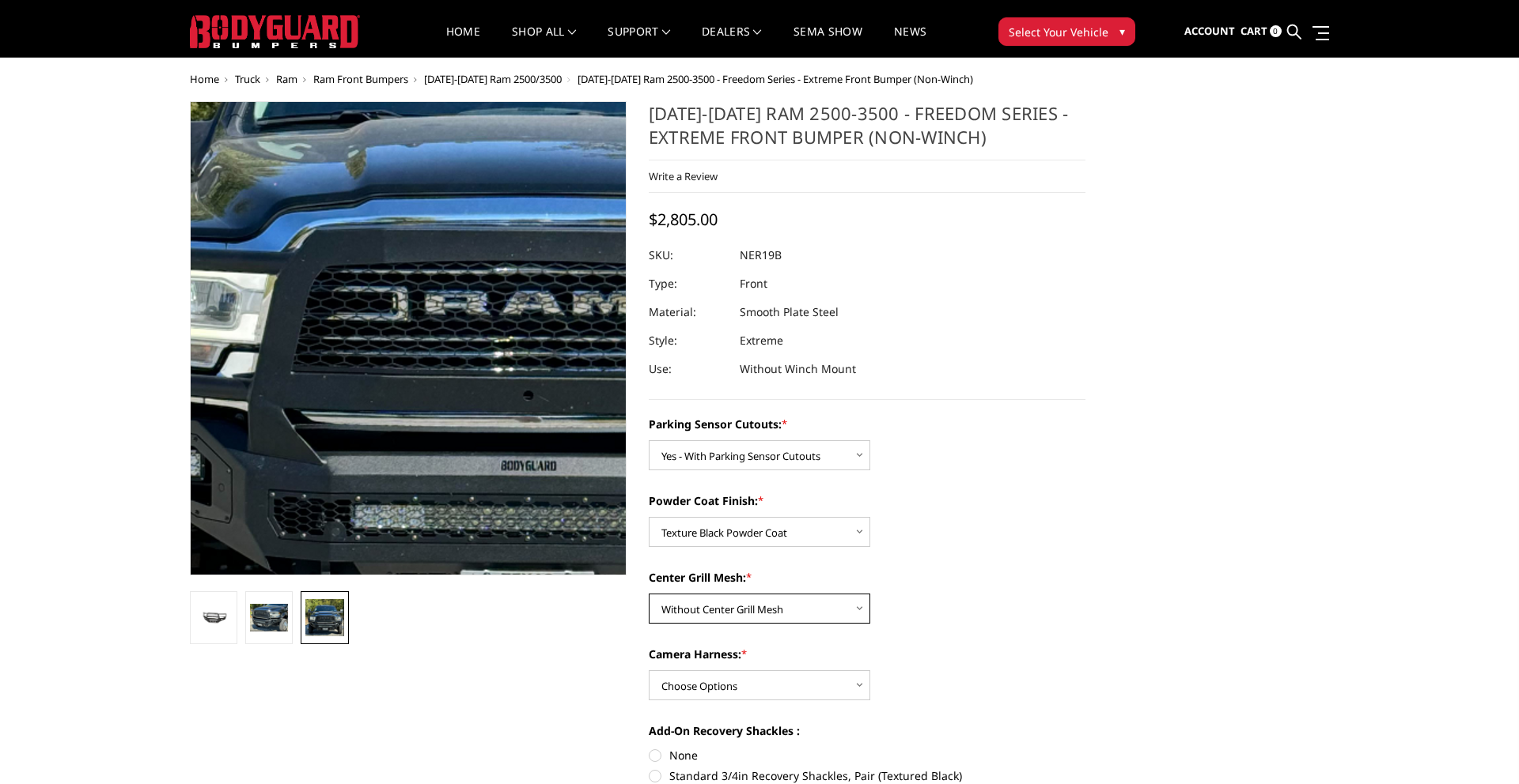
scroll to position [26, 0]
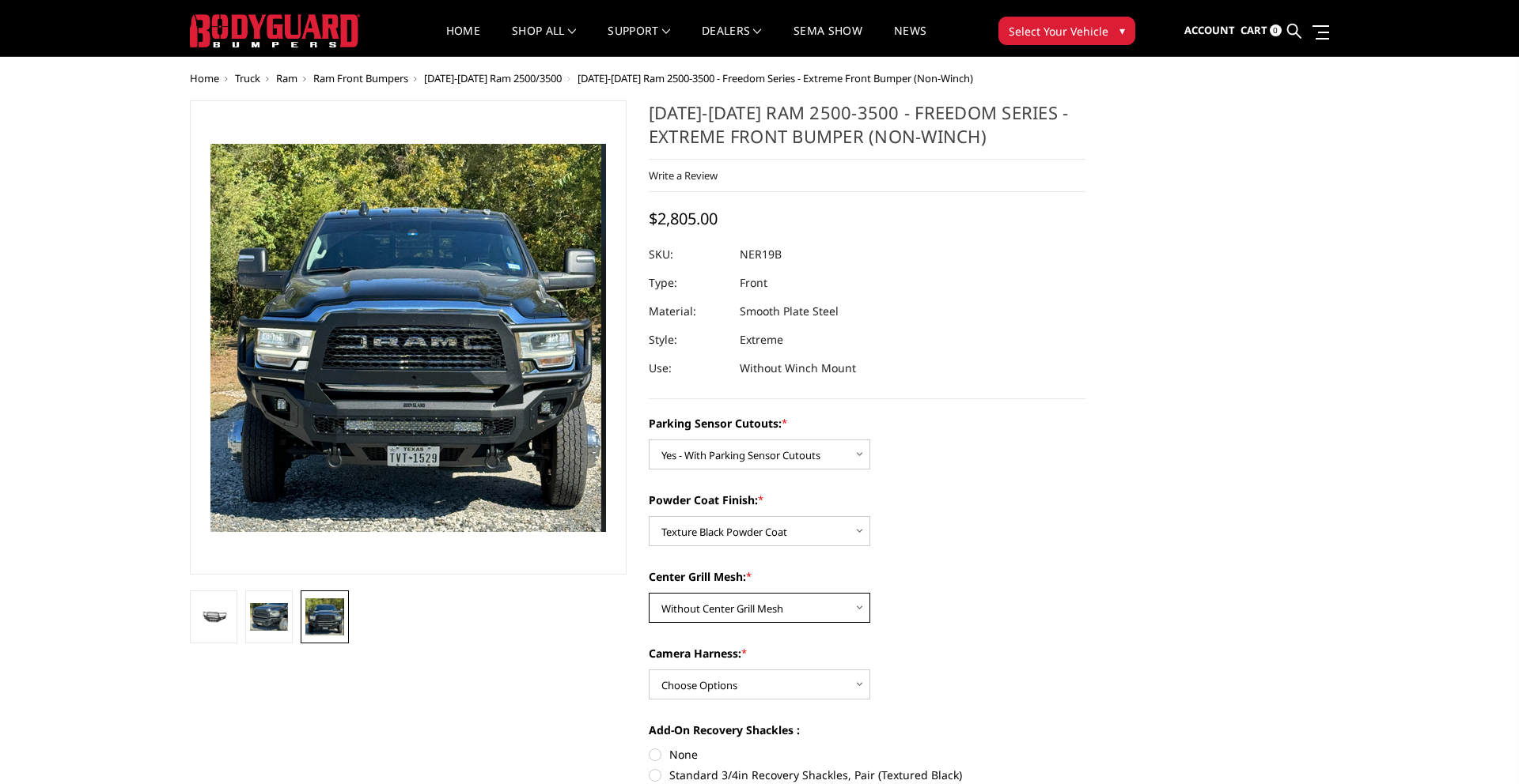
click at [737, 610] on select "Choose Options With Center Grill Mesh Without Center Grill Mesh" at bounding box center [760, 608] width 222 height 30
select select "2704"
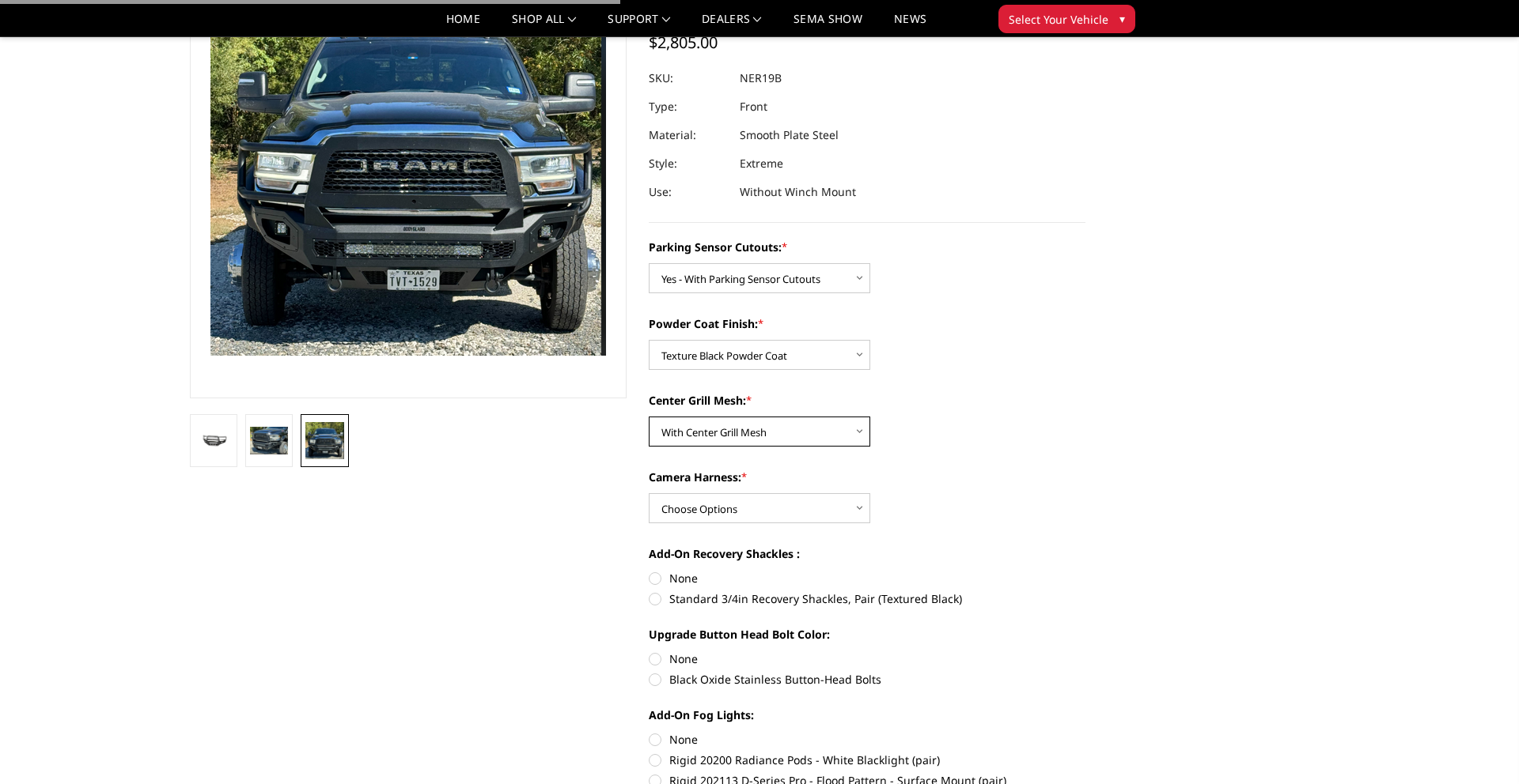
scroll to position [158, 0]
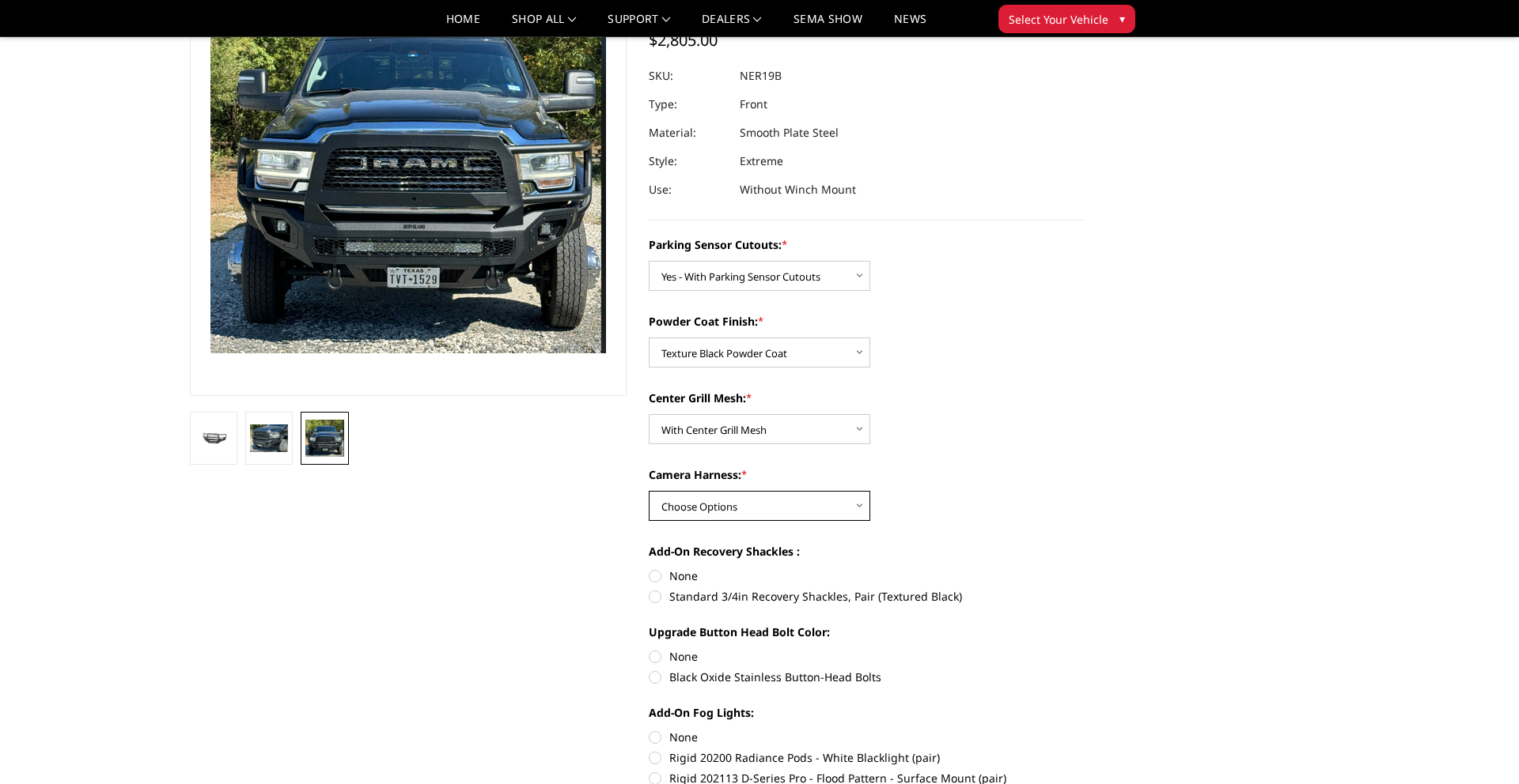
click at [839, 512] on select "Choose Options WITH Camera Harness WITHOUT Camera Harness" at bounding box center [760, 507] width 222 height 30
select select "2706"
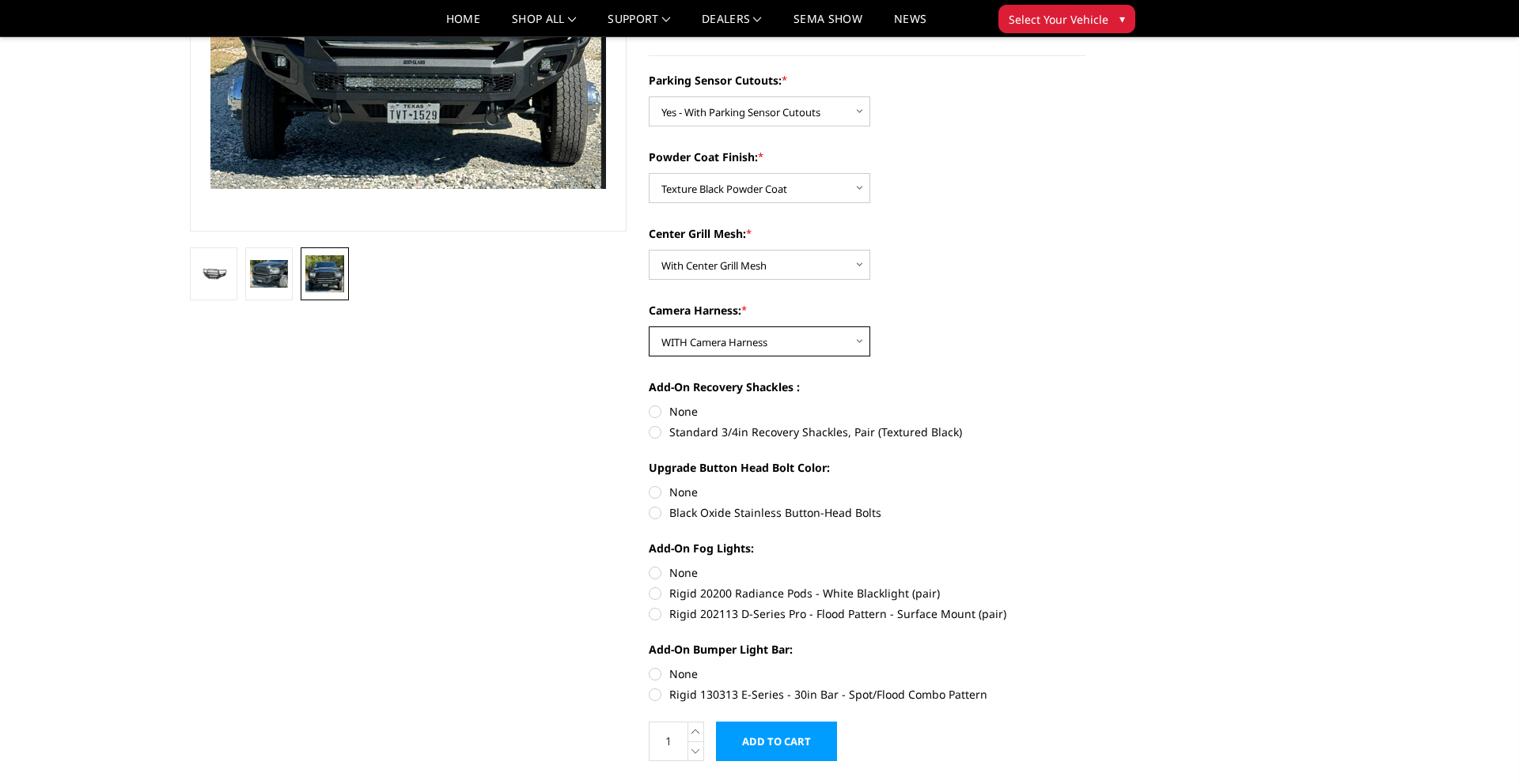
scroll to position [302, 0]
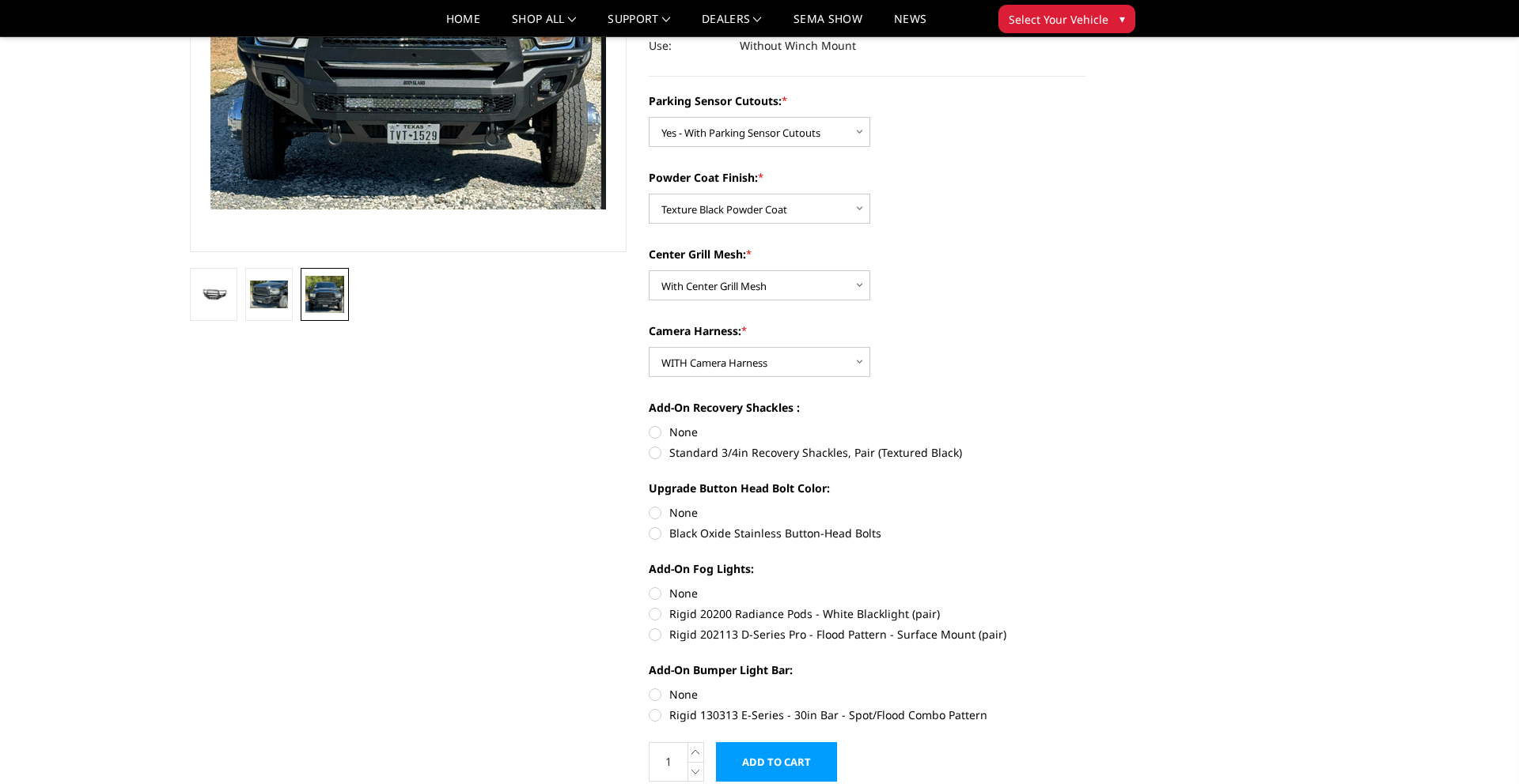
click at [660, 432] on label "None" at bounding box center [867, 432] width 437 height 17
click at [650, 425] on input "None" at bounding box center [649, 424] width 1 height 1
radio input "true"
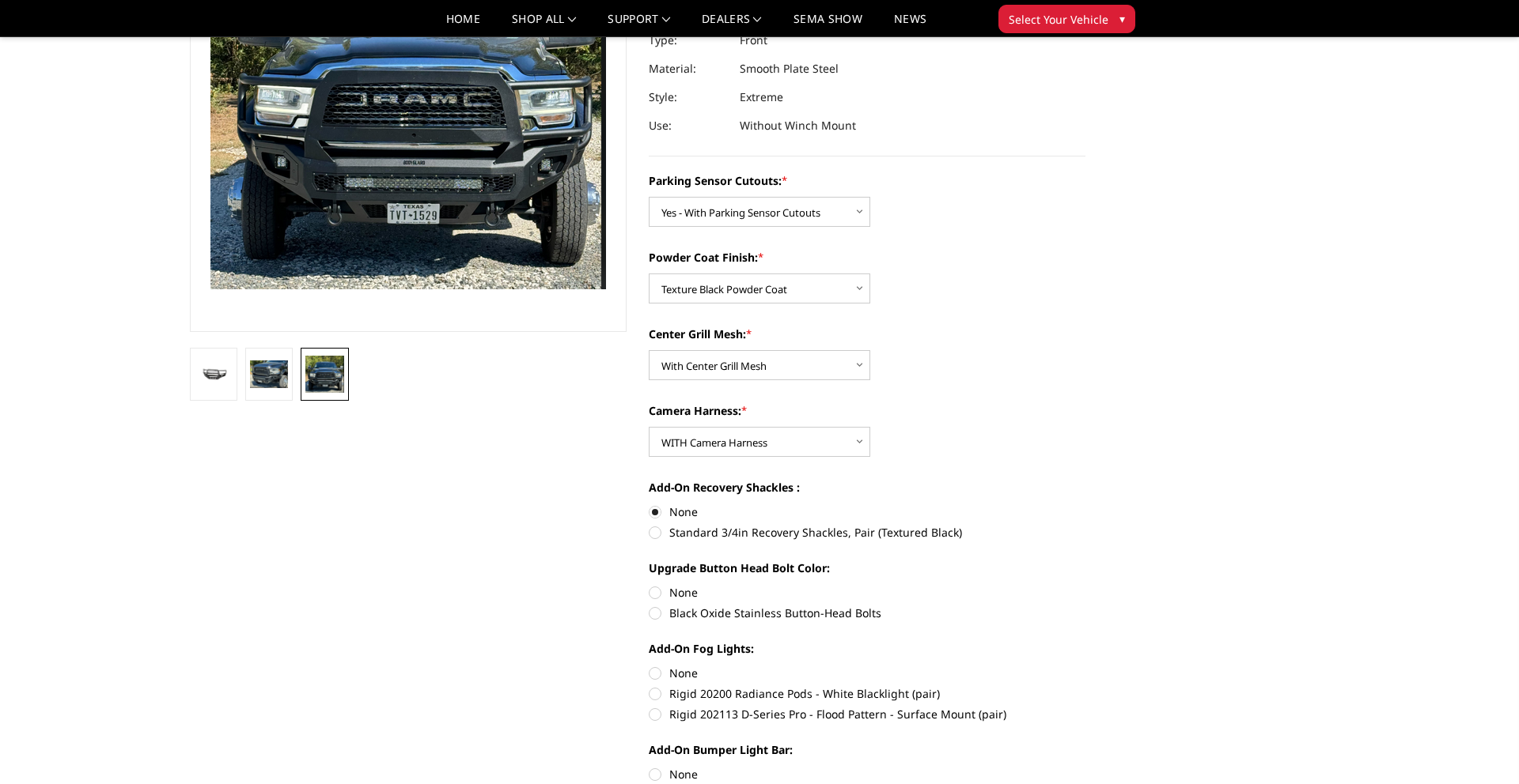
scroll to position [218, 0]
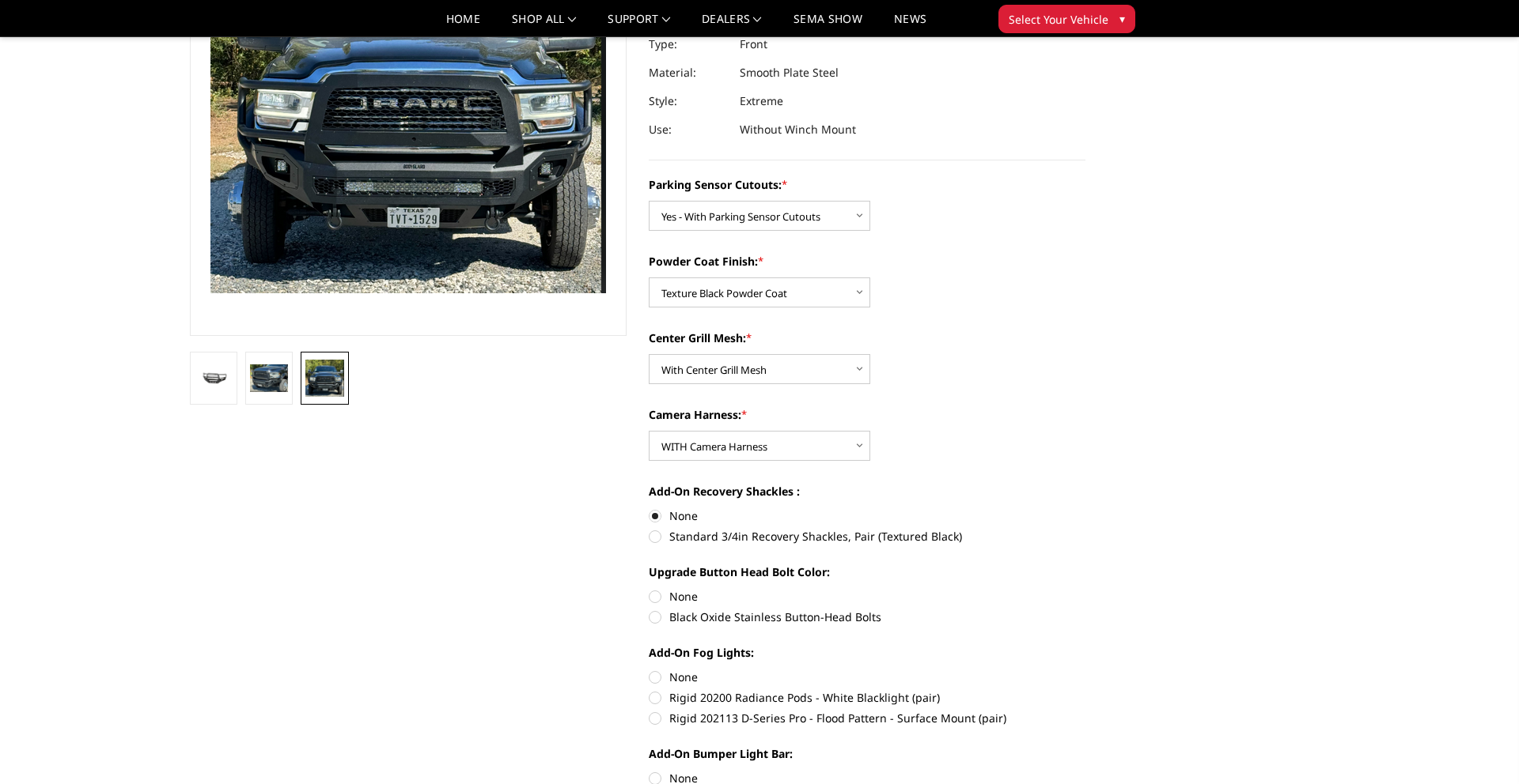
click at [656, 622] on label "Black Oxide Stainless Button-Head Bolts" at bounding box center [867, 617] width 437 height 17
click at [1086, 589] on input "Black Oxide Stainless Button-Head Bolts" at bounding box center [1086, 589] width 1 height 1
radio input "true"
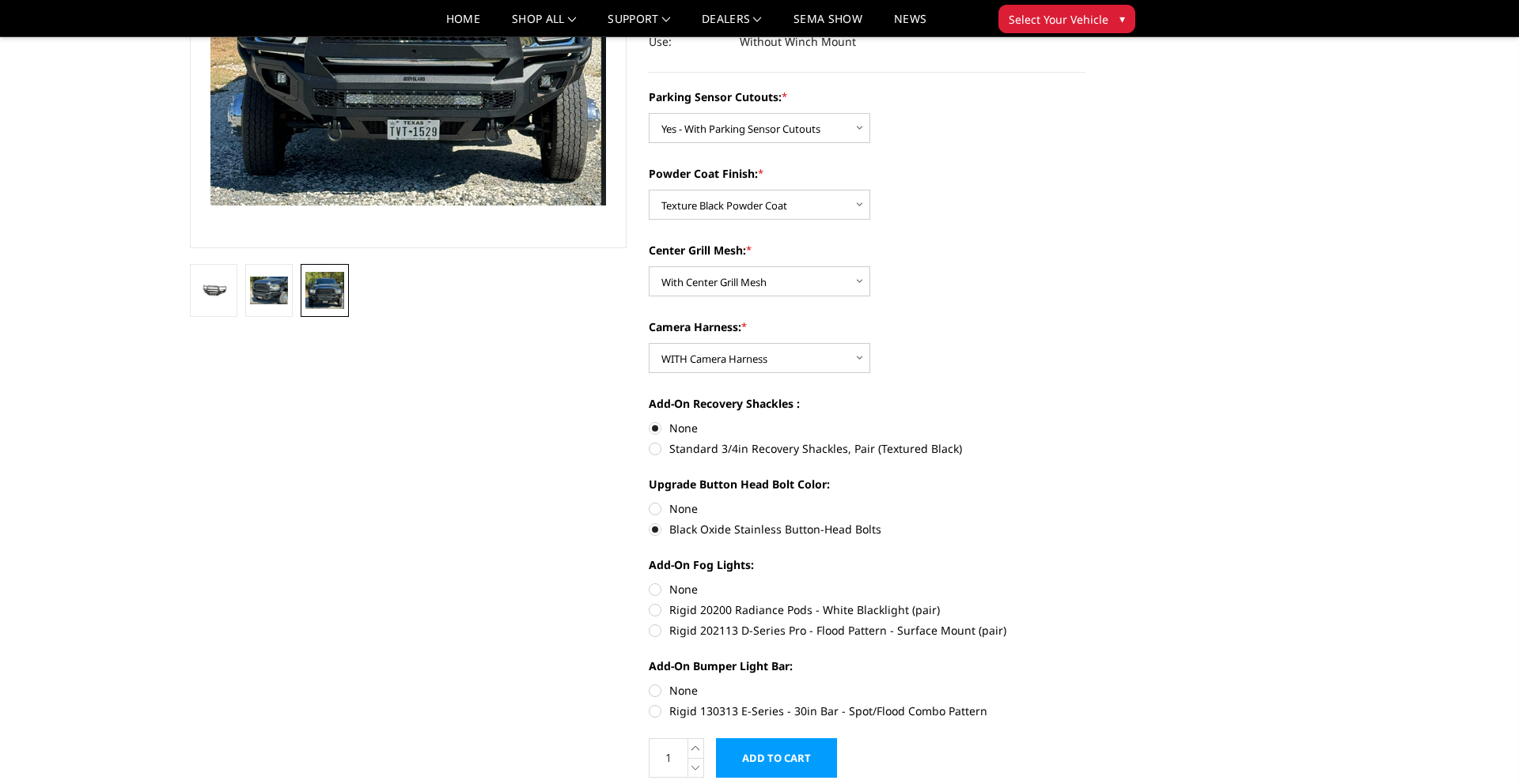
scroll to position [307, 0]
click at [653, 529] on label "Black Oxide Stainless Button-Head Bolts" at bounding box center [867, 529] width 437 height 17
click at [1086, 501] on input "Black Oxide Stainless Button-Head Bolts" at bounding box center [1086, 500] width 1 height 1
click at [650, 507] on label "None" at bounding box center [867, 508] width 437 height 17
click at [650, 501] on input "None" at bounding box center [649, 500] width 1 height 1
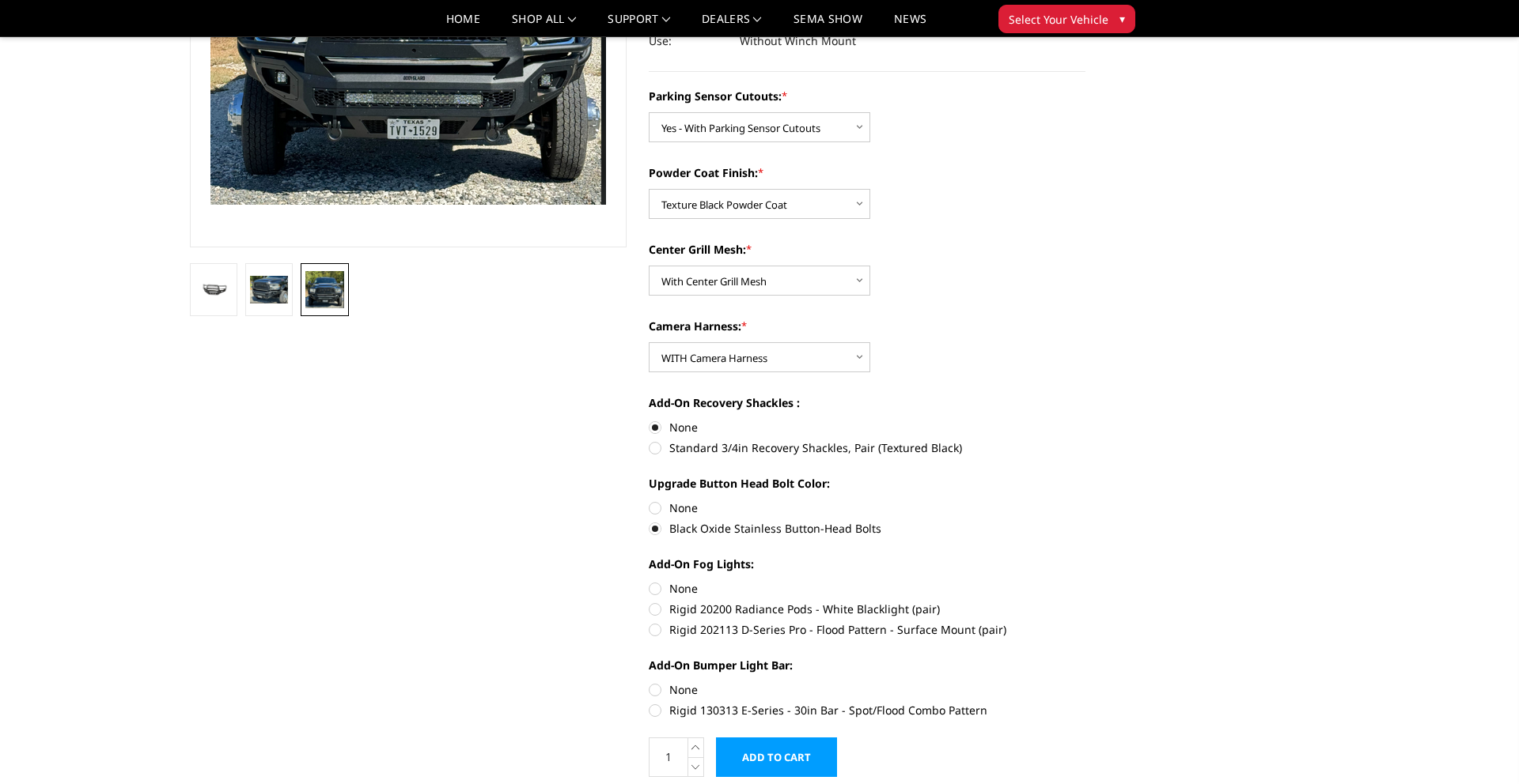
radio input "true"
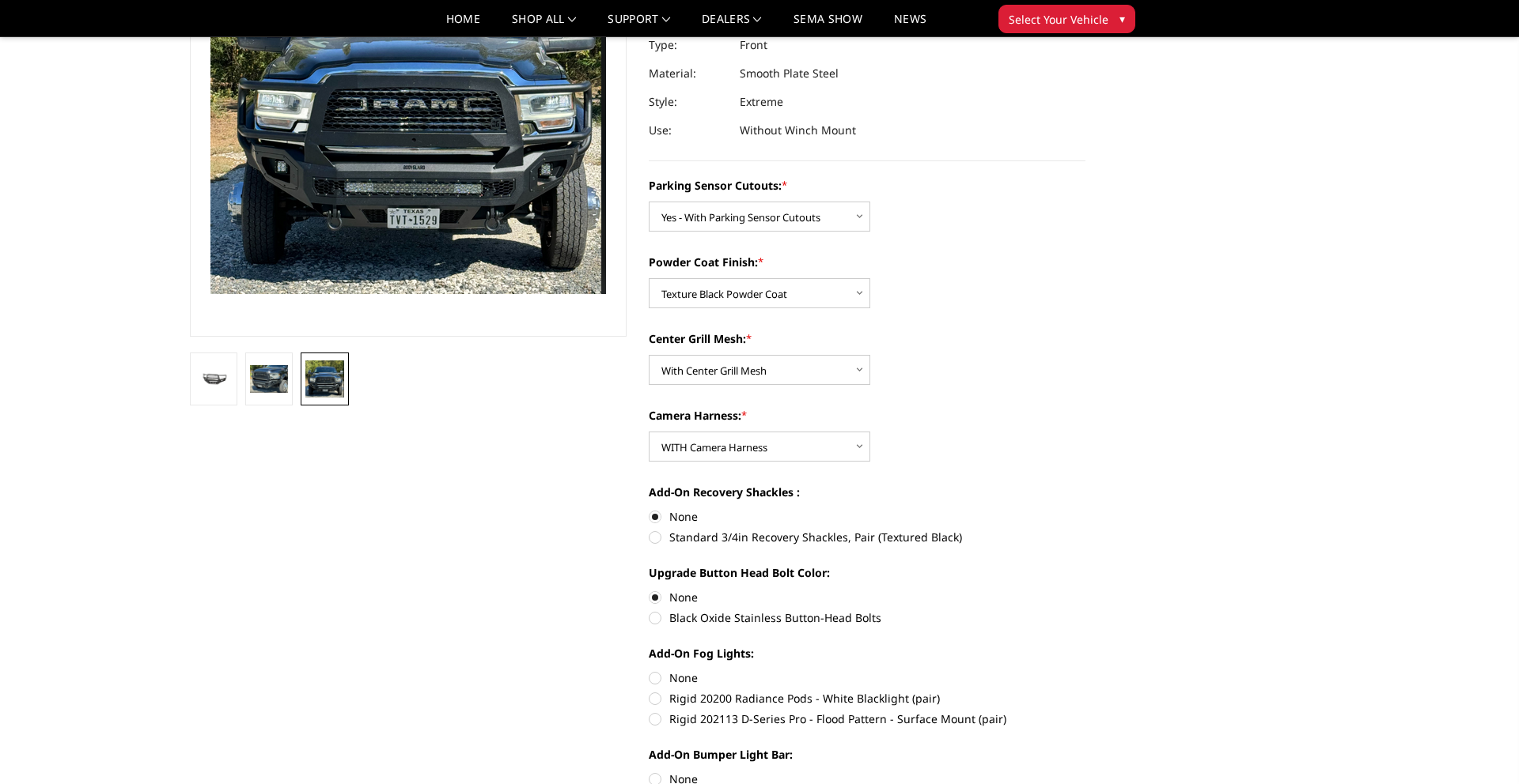
scroll to position [206, 0]
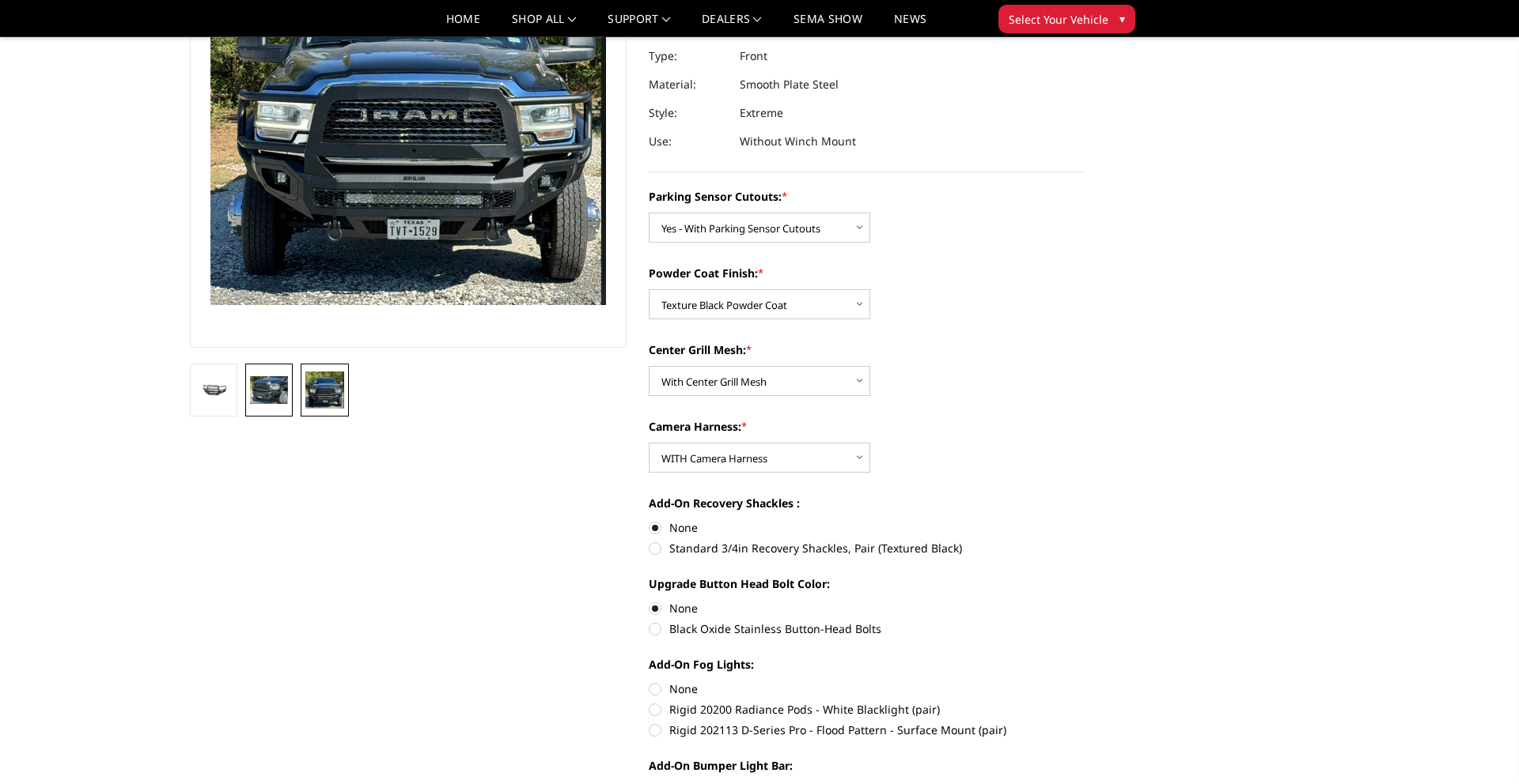
click at [274, 389] on img at bounding box center [268, 390] width 38 height 28
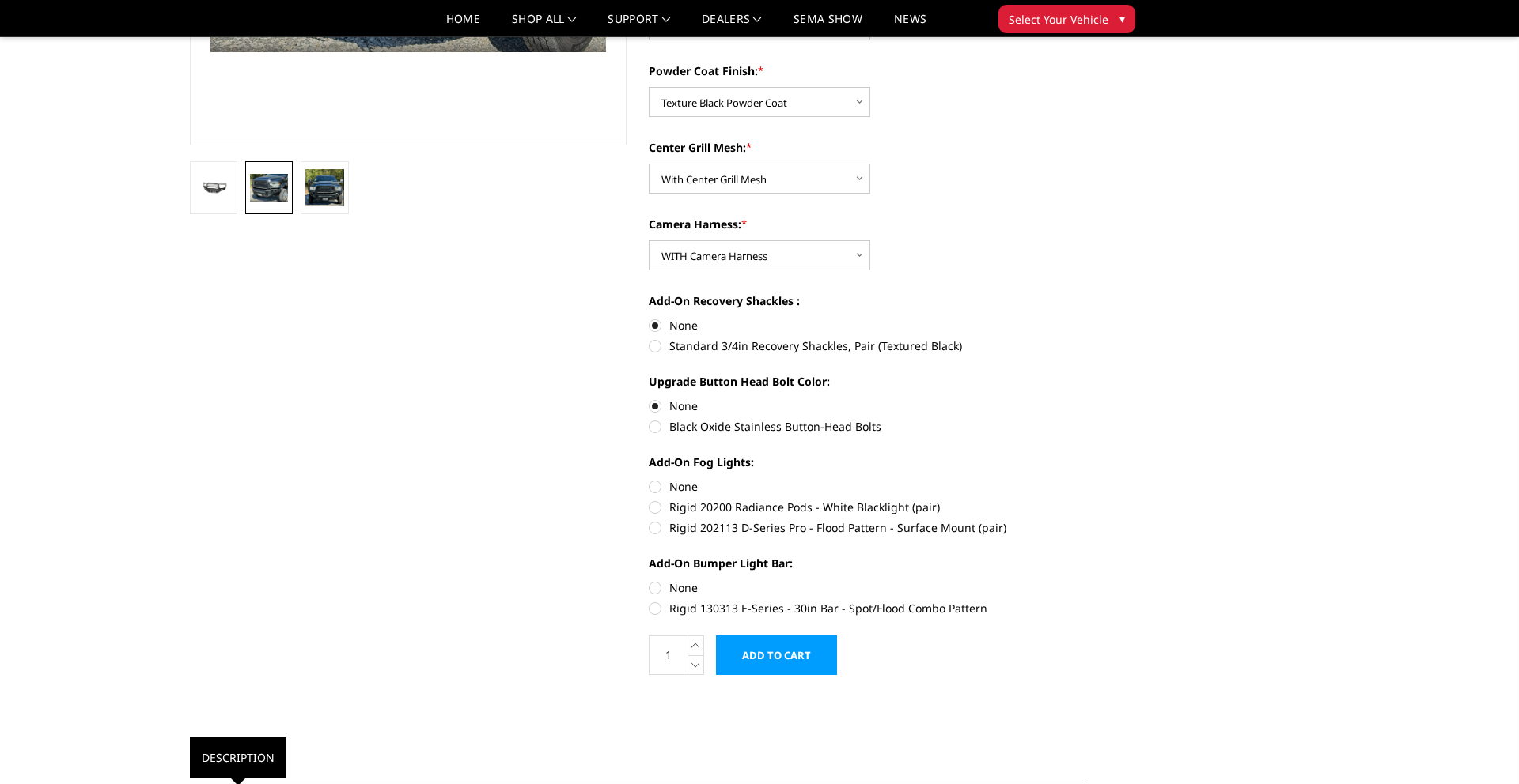
scroll to position [409, 0]
click at [658, 482] on label "None" at bounding box center [867, 486] width 437 height 17
click at [650, 479] on input "None" at bounding box center [649, 478] width 1 height 1
radio input "true"
click at [662, 588] on label "None" at bounding box center [867, 587] width 437 height 17
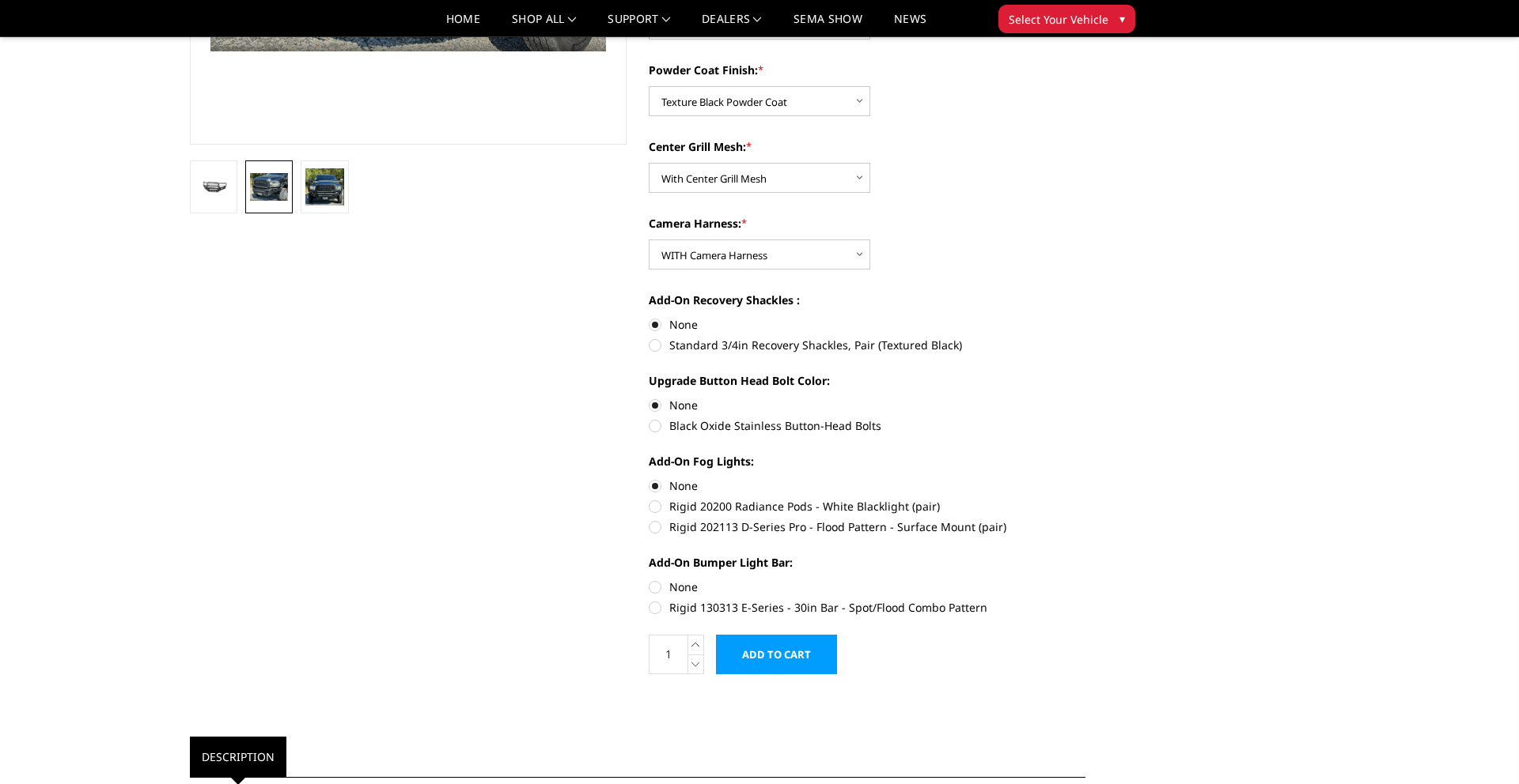
click at [650, 579] on input "None" at bounding box center [649, 578] width 1 height 1
radio input "true"
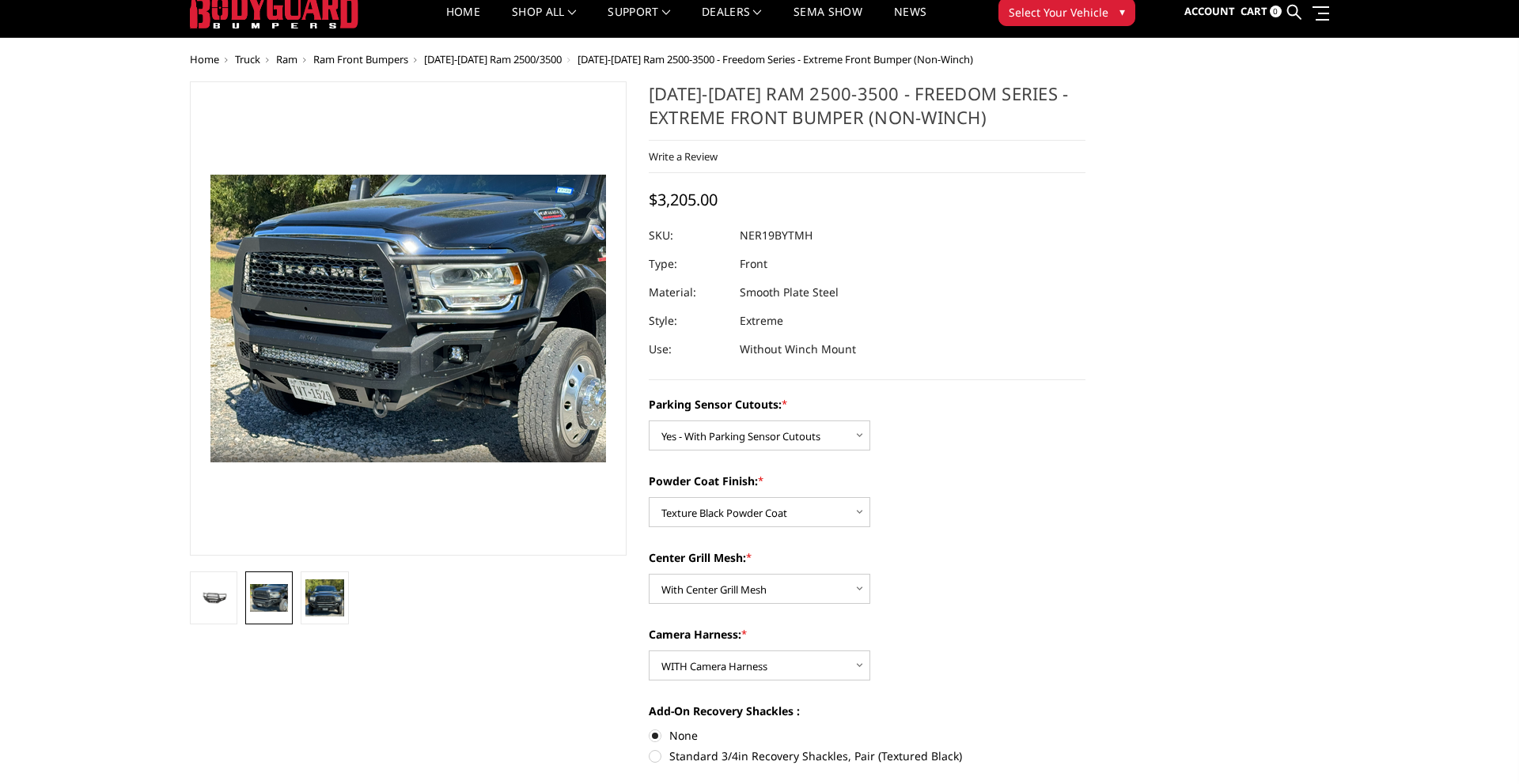
scroll to position [0, 0]
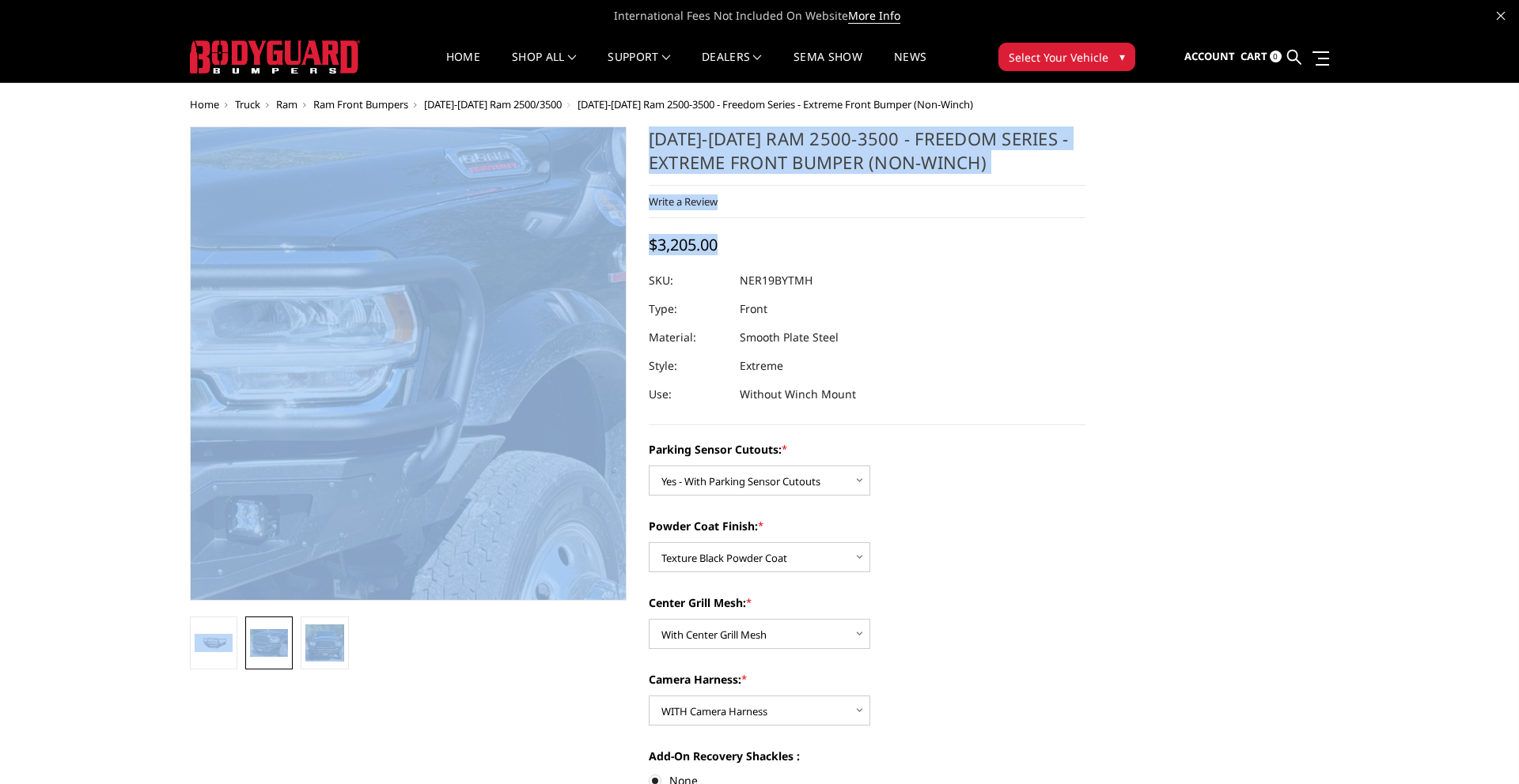
drag, startPoint x: 732, startPoint y: 237, endPoint x: 674, endPoint y: 254, distance: 60.4
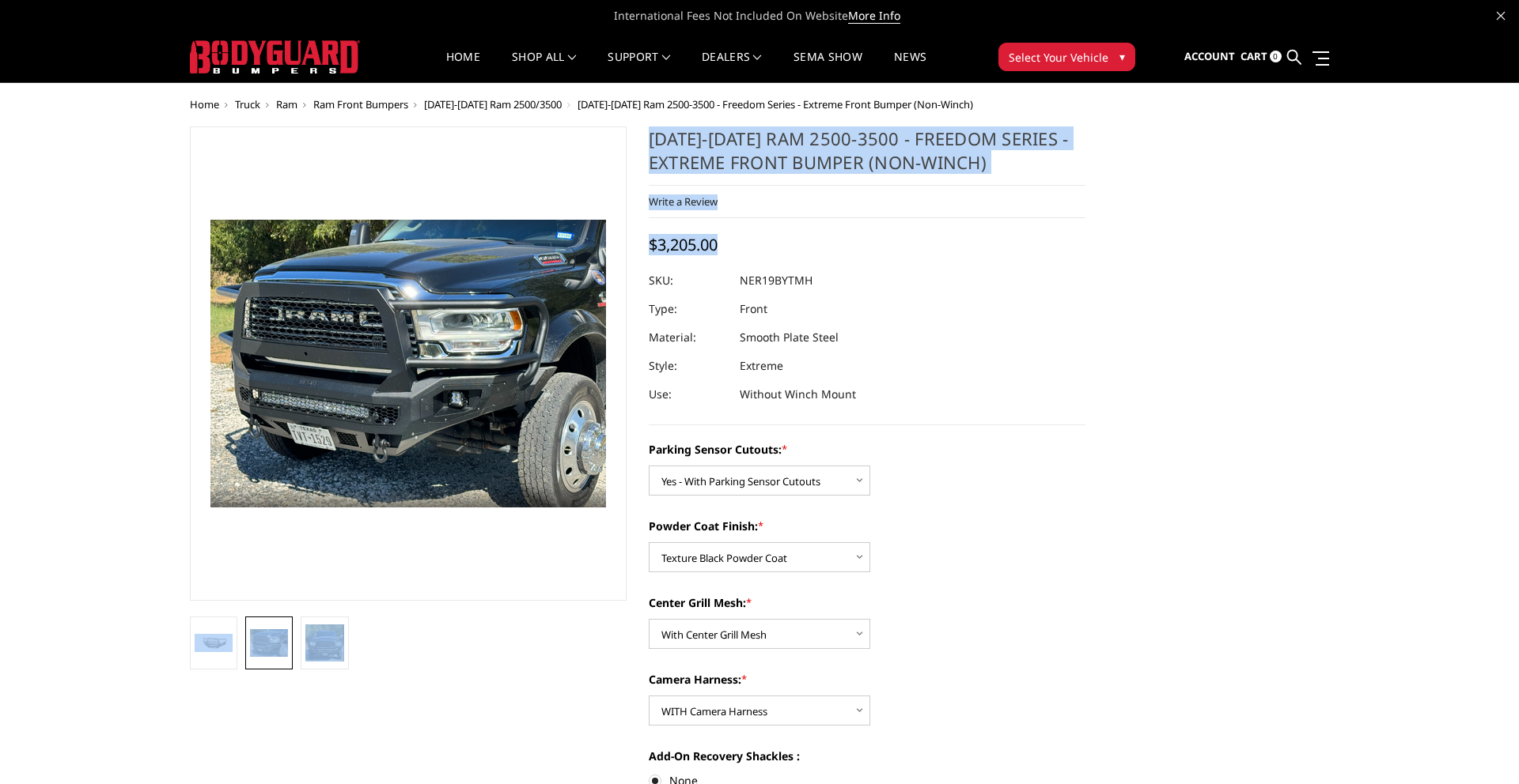
drag, startPoint x: 708, startPoint y: 249, endPoint x: 717, endPoint y: 249, distance: 9.0
click at [709, 249] on span "$3,205.00" at bounding box center [683, 244] width 69 height 21
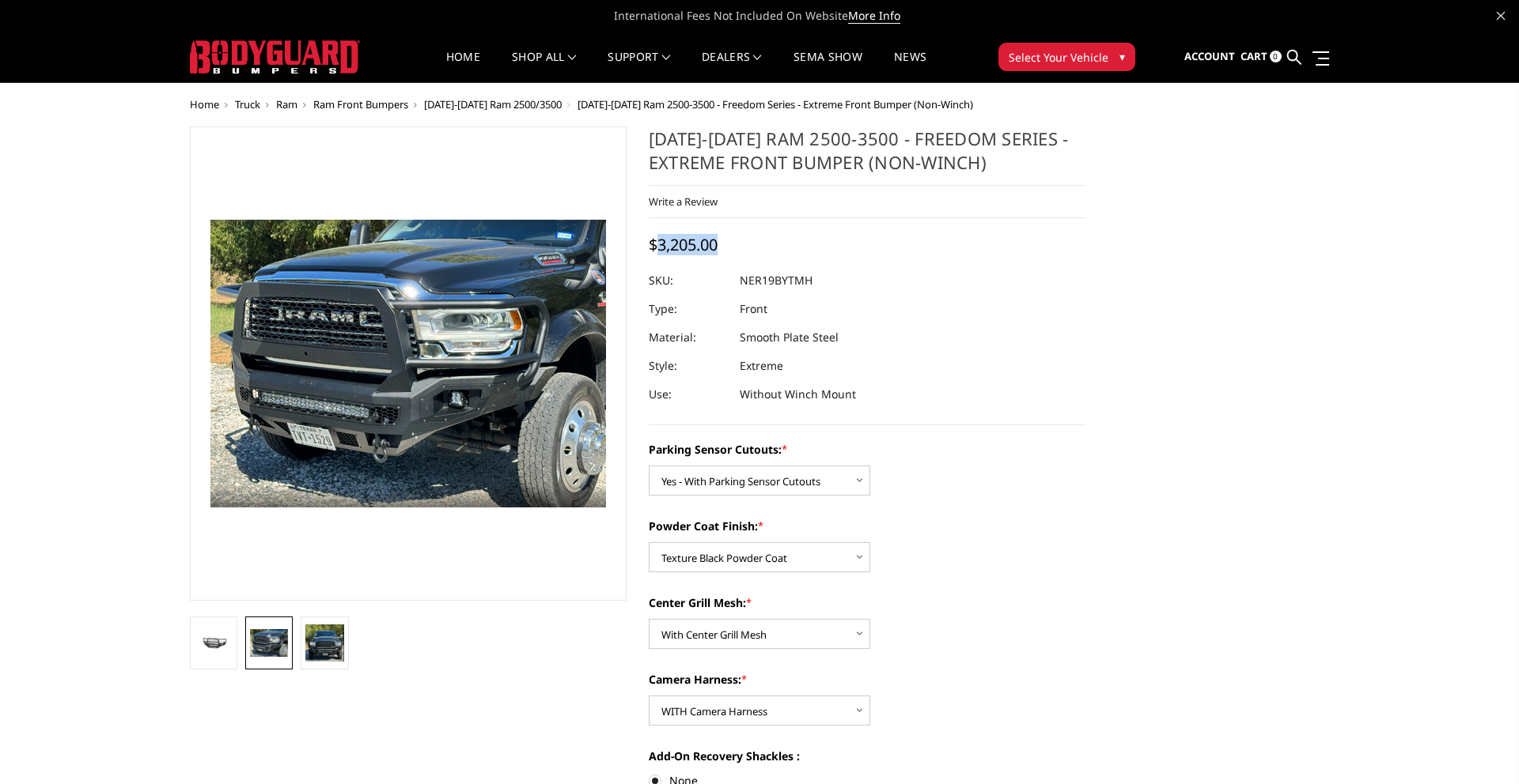
drag, startPoint x: 736, startPoint y: 245, endPoint x: 663, endPoint y: 248, distance: 73.1
click at [663, 248] on div "[DATE]-[DATE] Ram 2500-3500 - Freedom Series - Extreme Front Bumper (Non-Winch)…" at bounding box center [867, 276] width 437 height 299
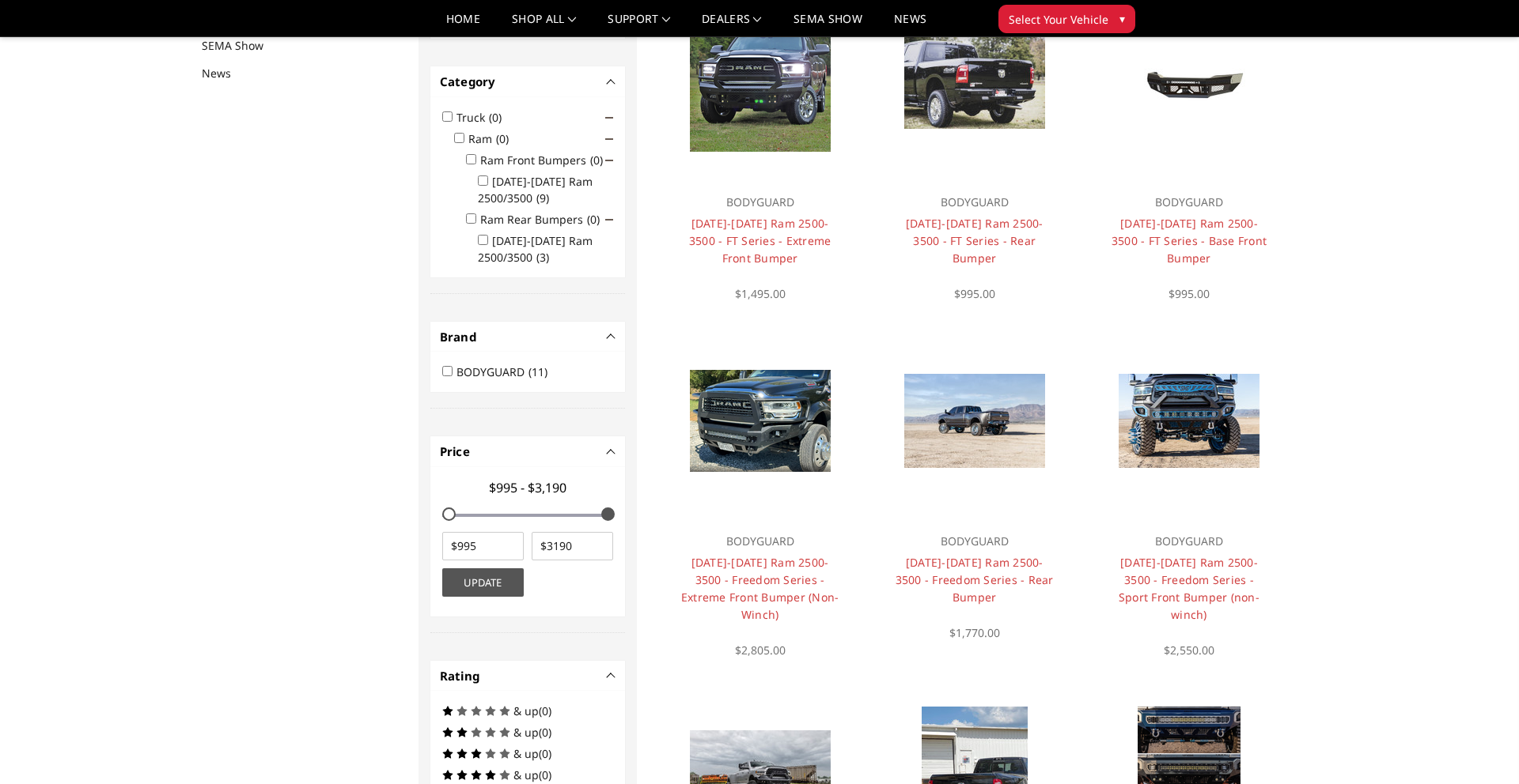
scroll to position [206, 0]
